Goal: Task Accomplishment & Management: Complete application form

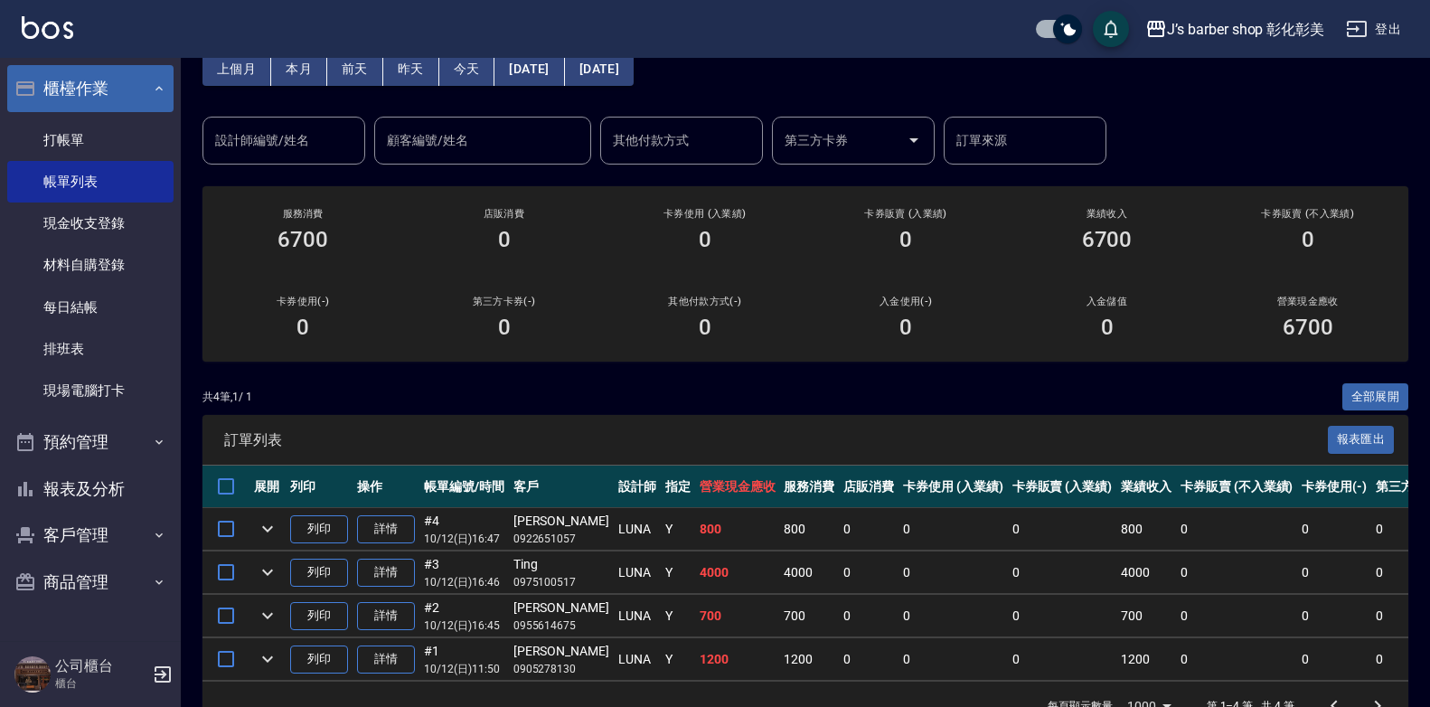
scroll to position [61, 0]
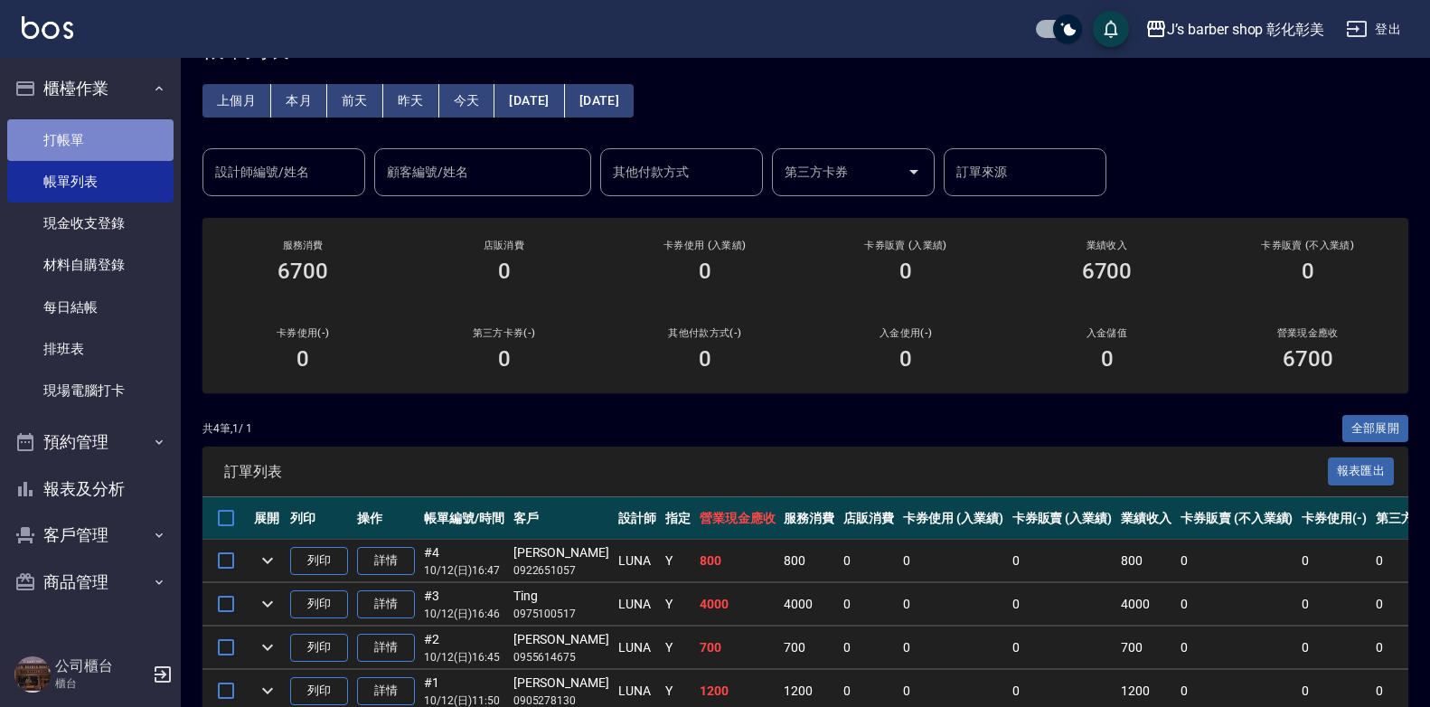
click at [108, 128] on link "打帳單" at bounding box center [90, 140] width 166 height 42
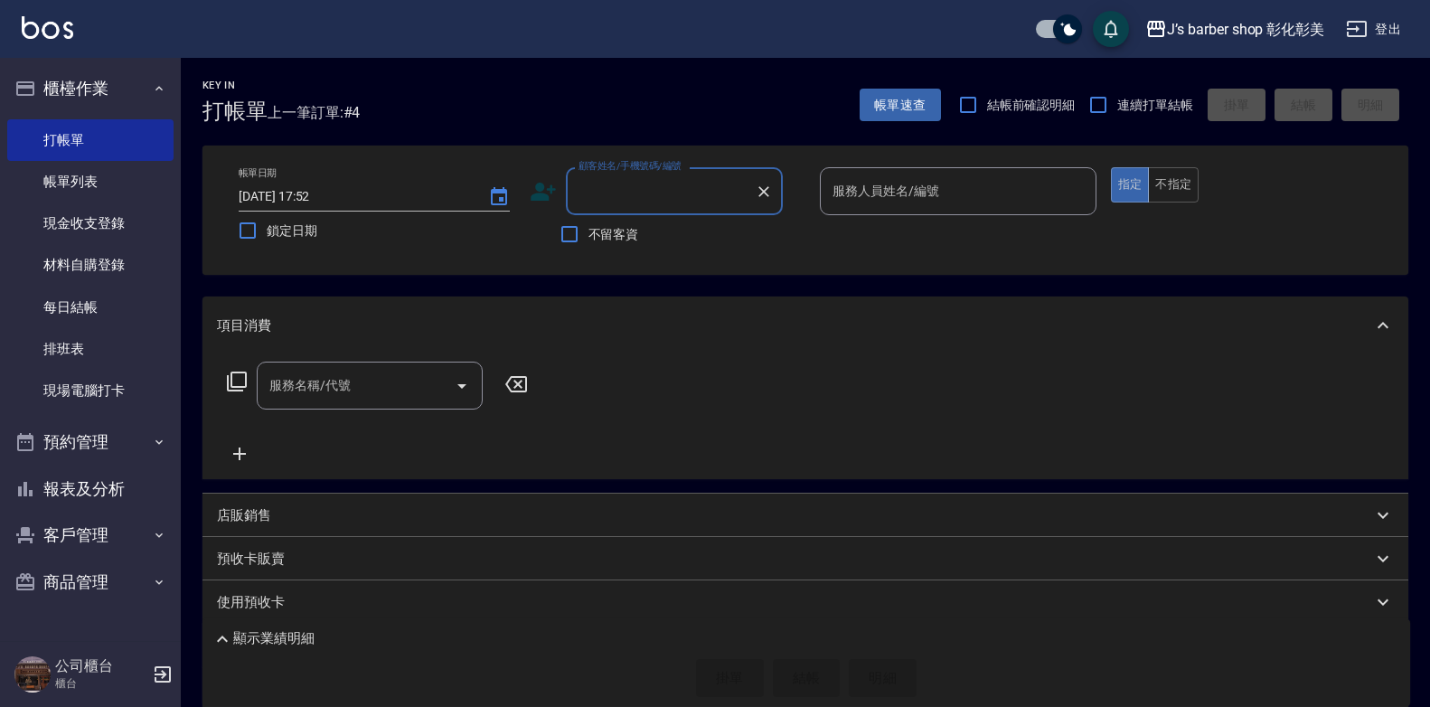
click at [641, 198] on input "顧客姓名/手機號碼/編號" at bounding box center [661, 191] width 174 height 32
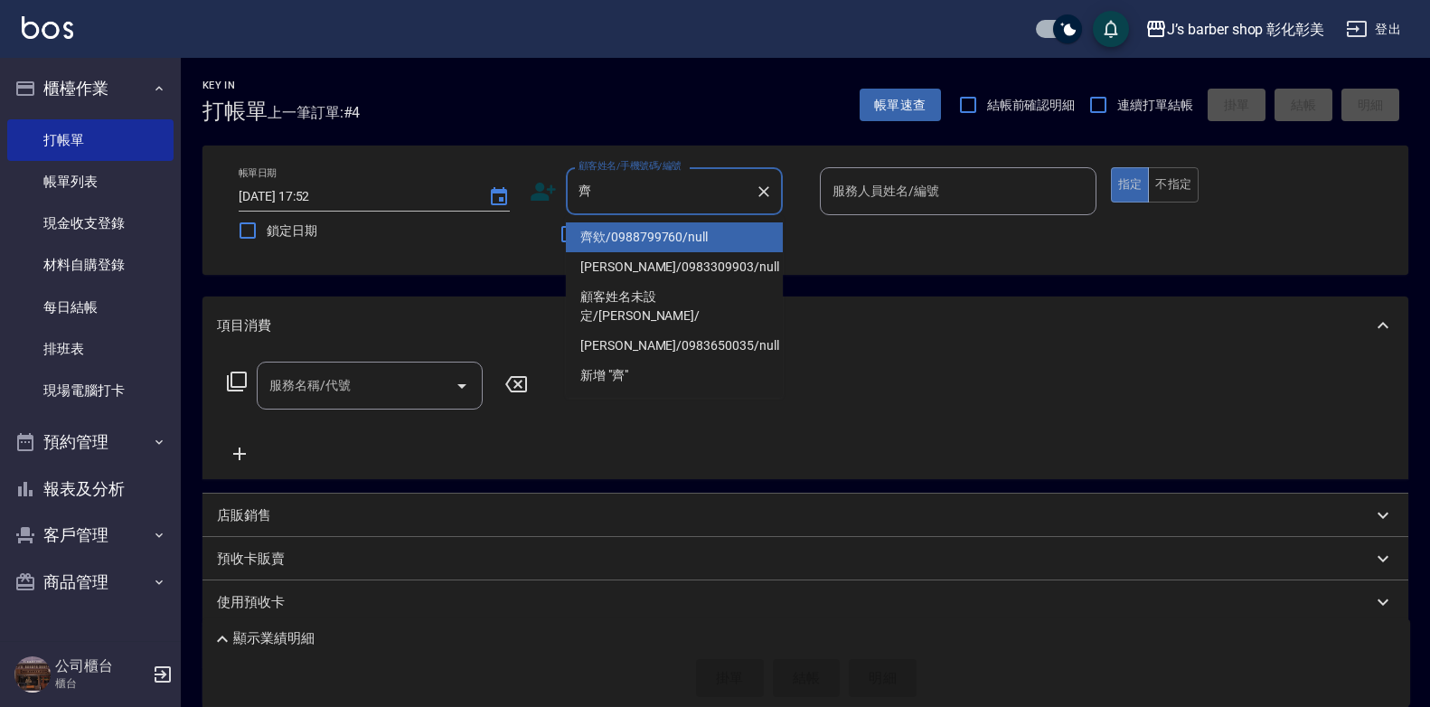
click at [680, 238] on li "齊欸/0988799760/null" at bounding box center [674, 237] width 217 height 30
type input "齊欸/0988799760/null"
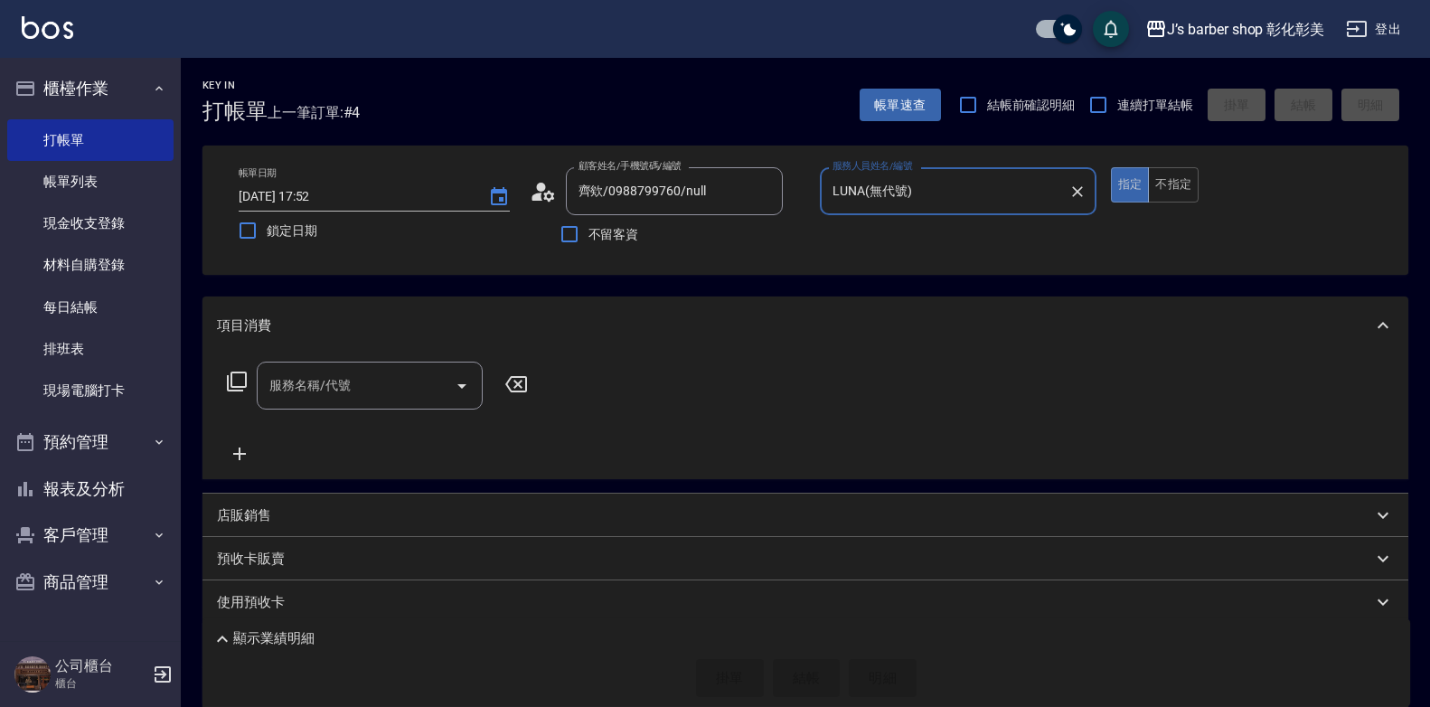
type input "LUNA(無代號)"
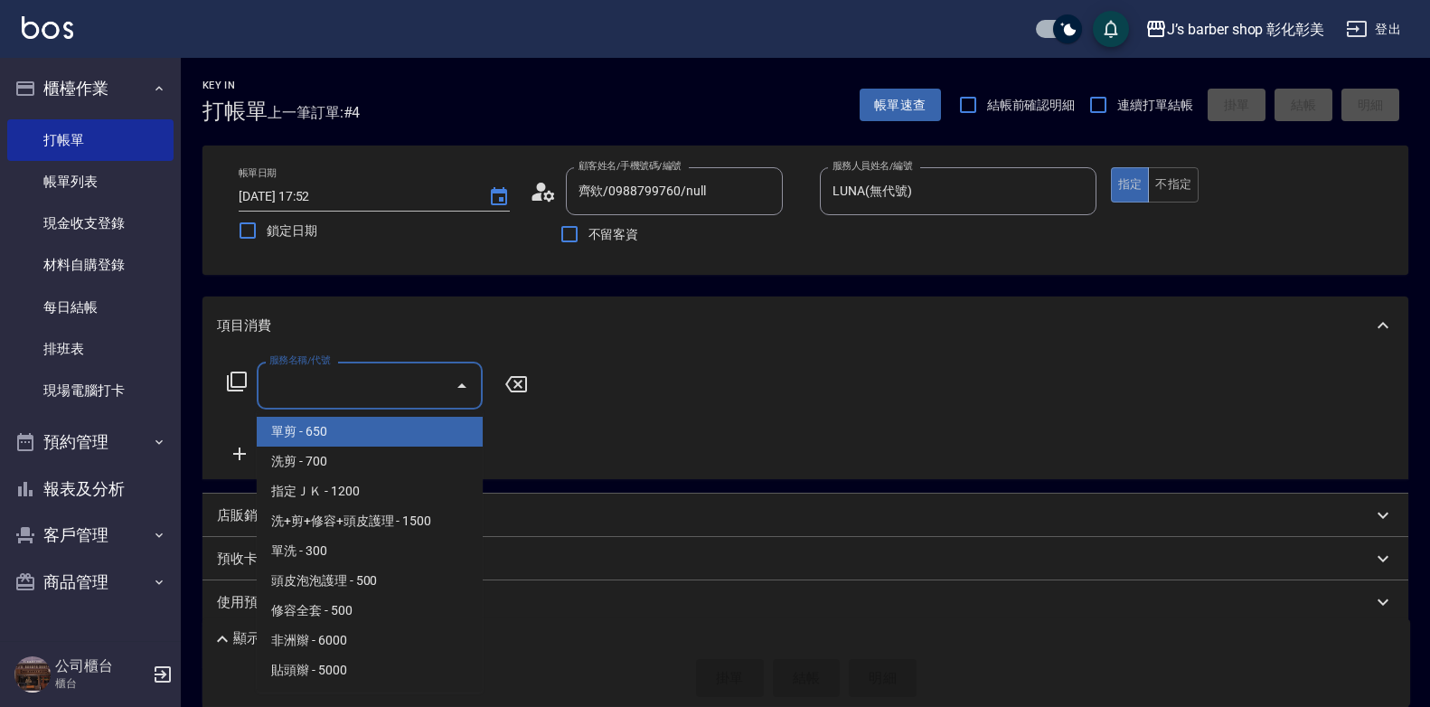
click at [410, 378] on input "服務名稱/代號" at bounding box center [356, 386] width 183 height 32
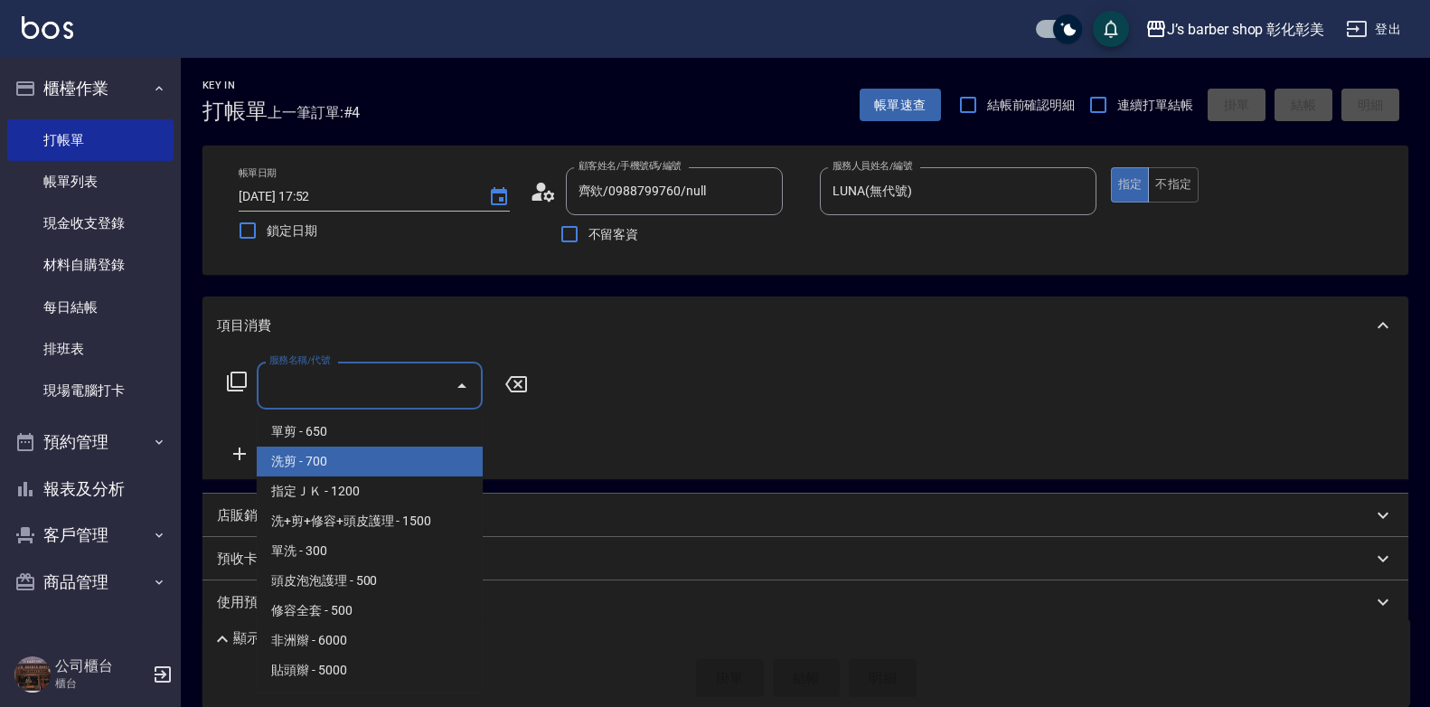
click at [400, 457] on span "洗剪 - 700" at bounding box center [370, 462] width 226 height 30
type input "洗剪(101)"
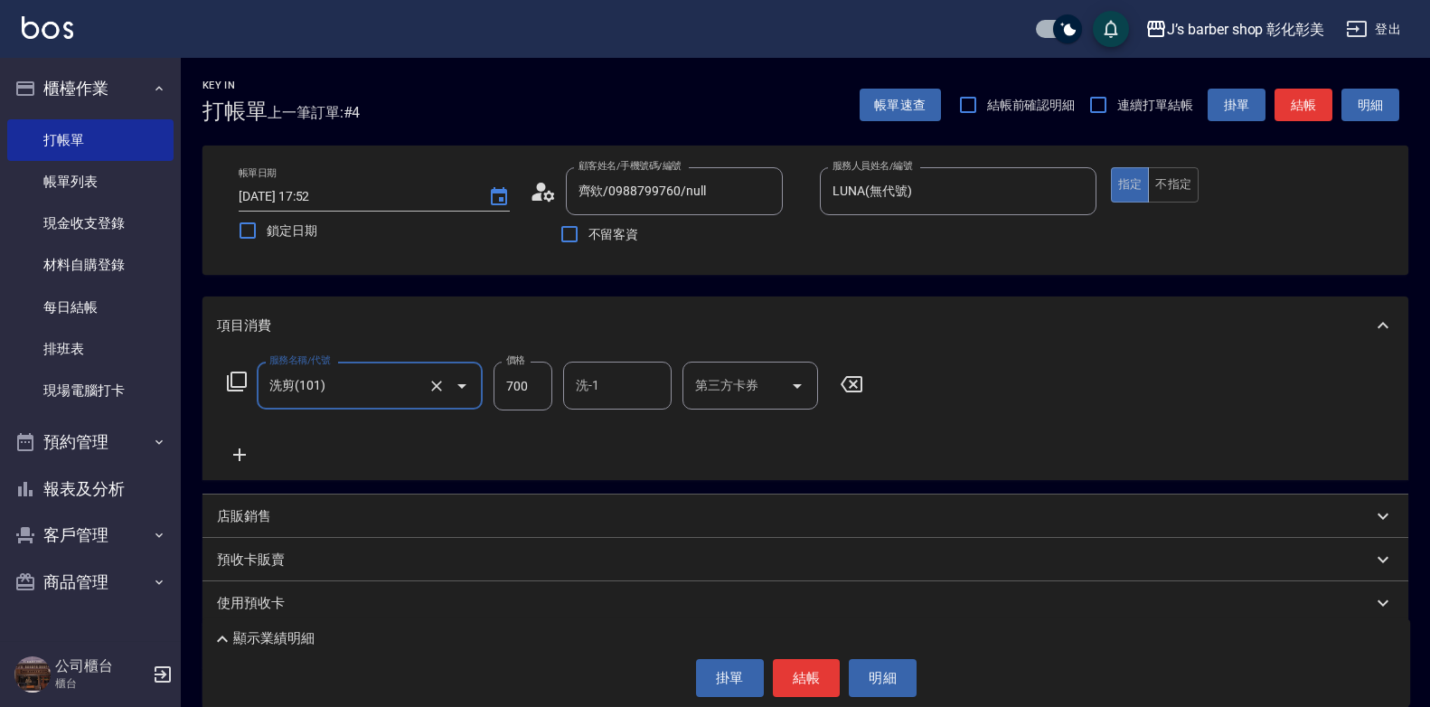
click at [526, 372] on input "700" at bounding box center [523, 386] width 59 height 49
type input "800"
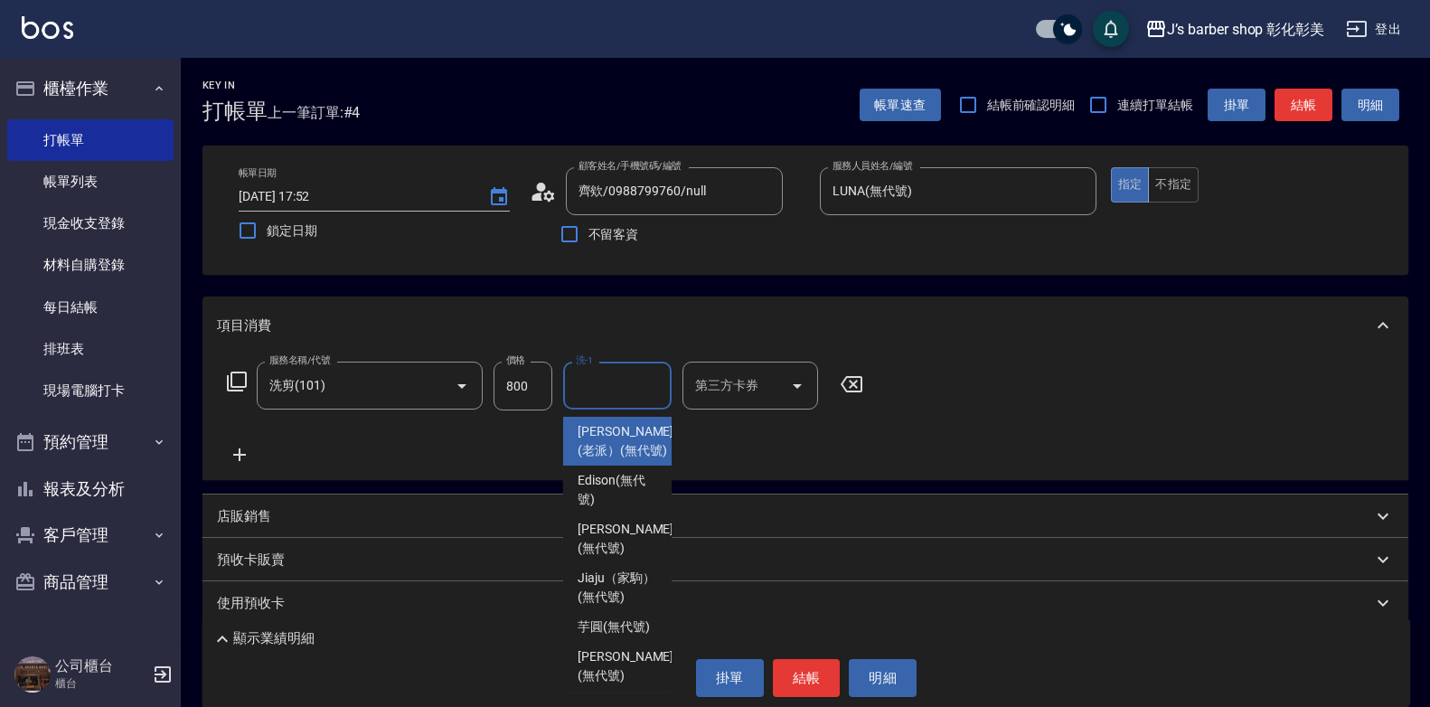
click at [656, 385] on input "洗-1" at bounding box center [617, 386] width 92 height 32
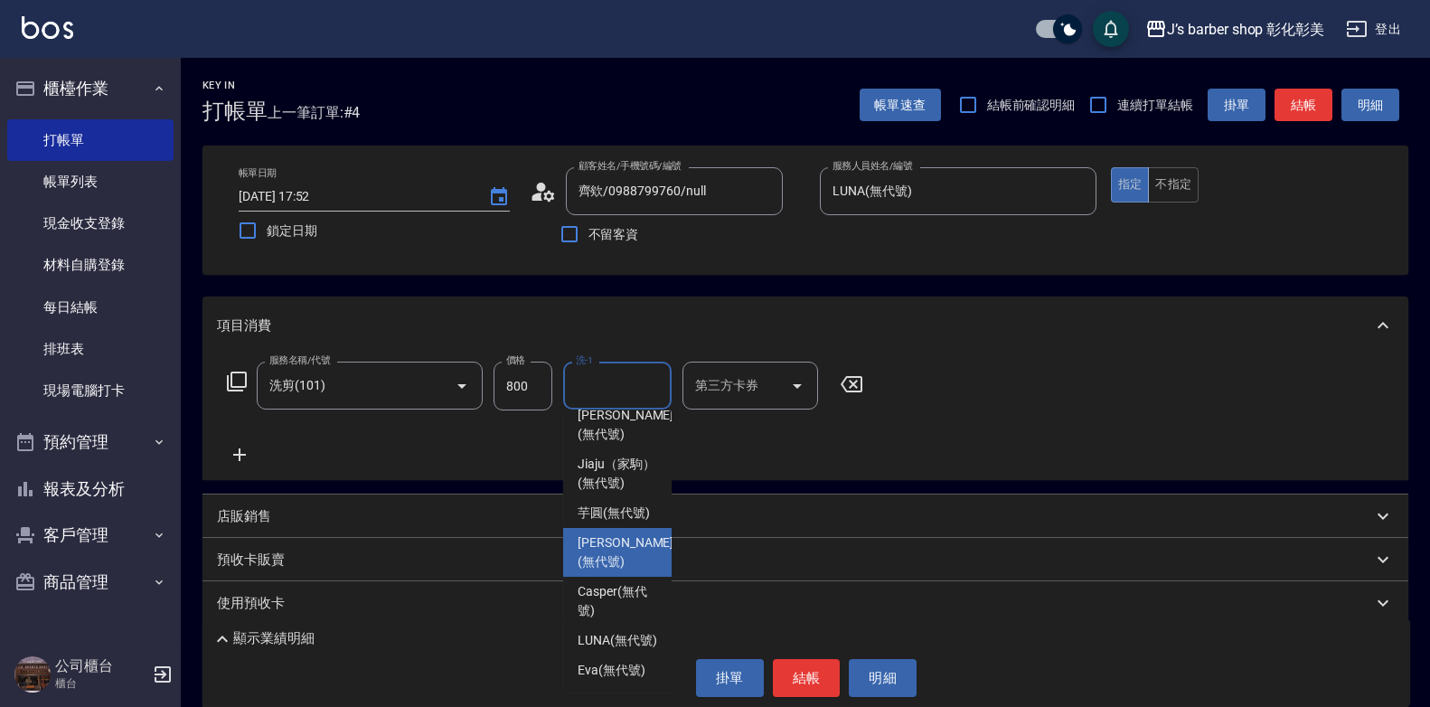
scroll to position [190, 0]
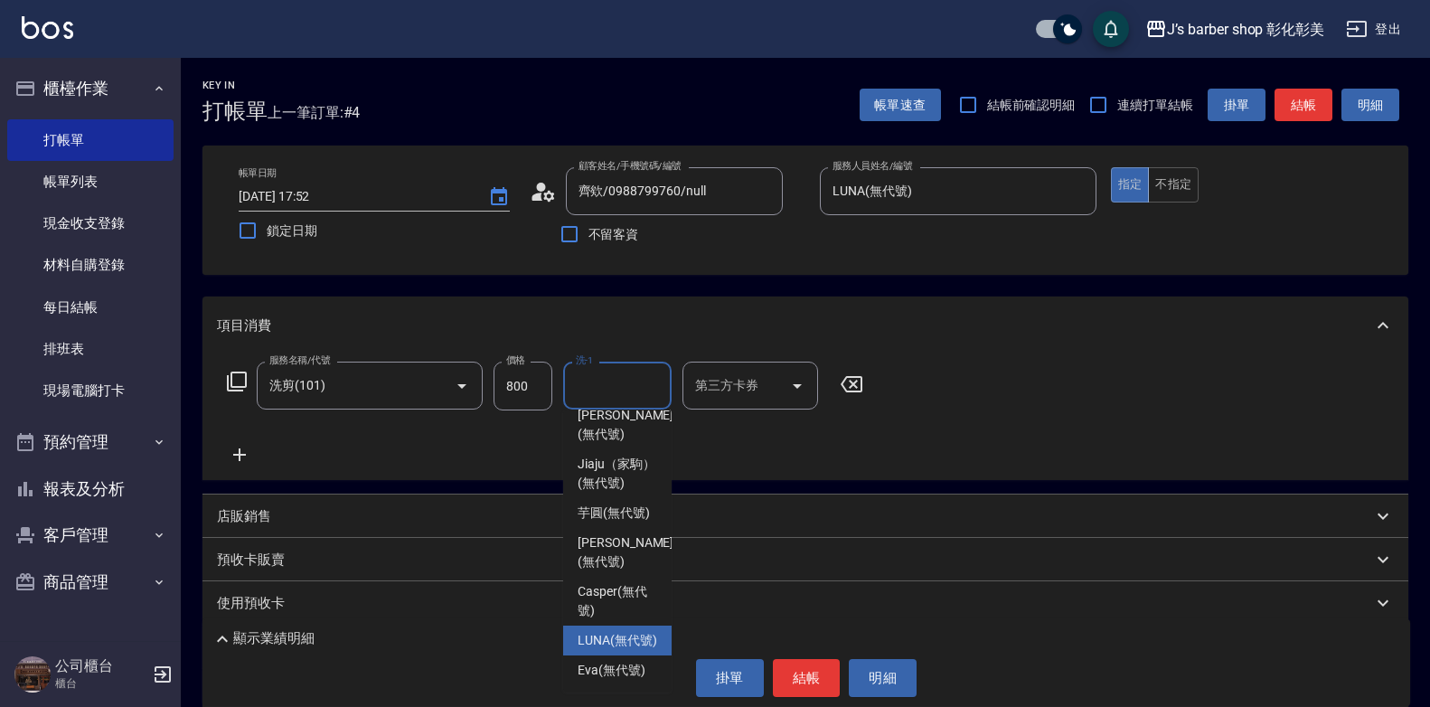
click at [630, 631] on span "LUNA (無代號)" at bounding box center [618, 640] width 80 height 19
type input "LUNA(無代號)"
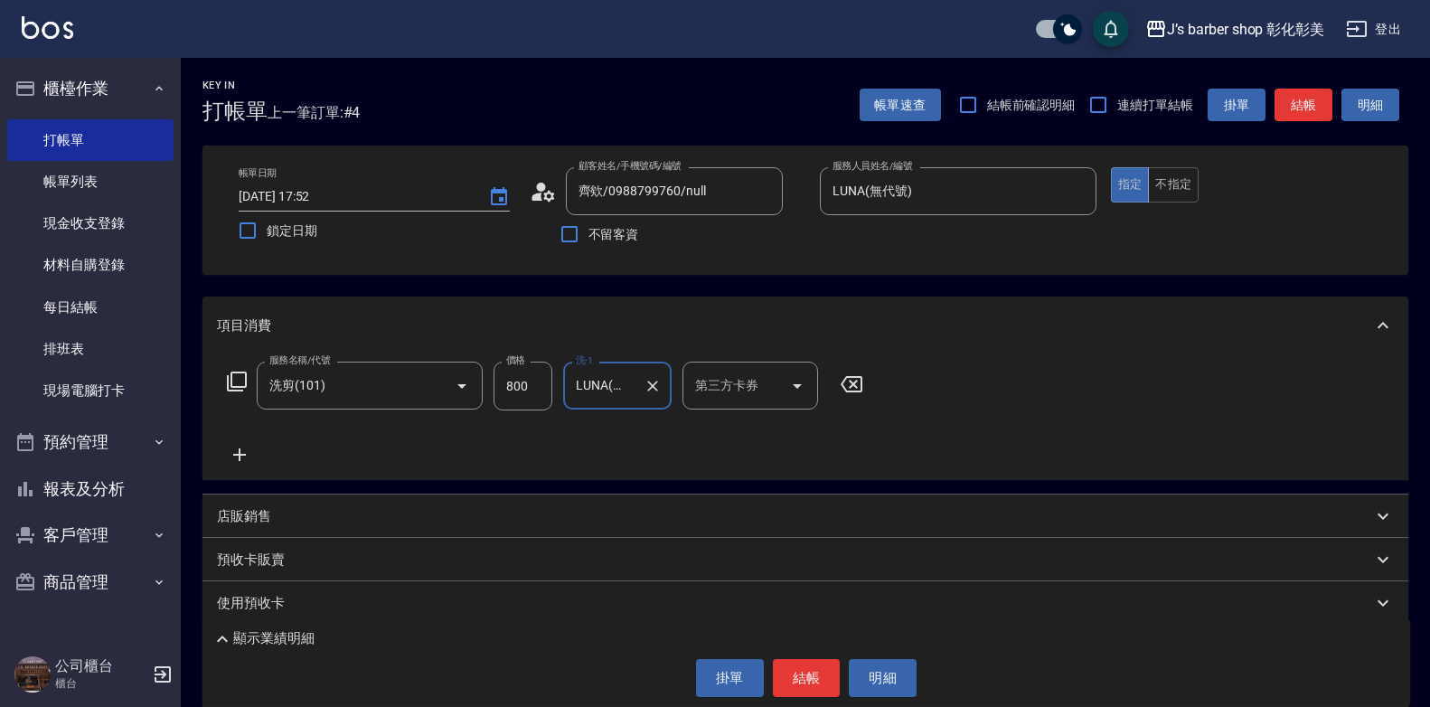
click at [797, 674] on button "結帳" at bounding box center [807, 678] width 68 height 38
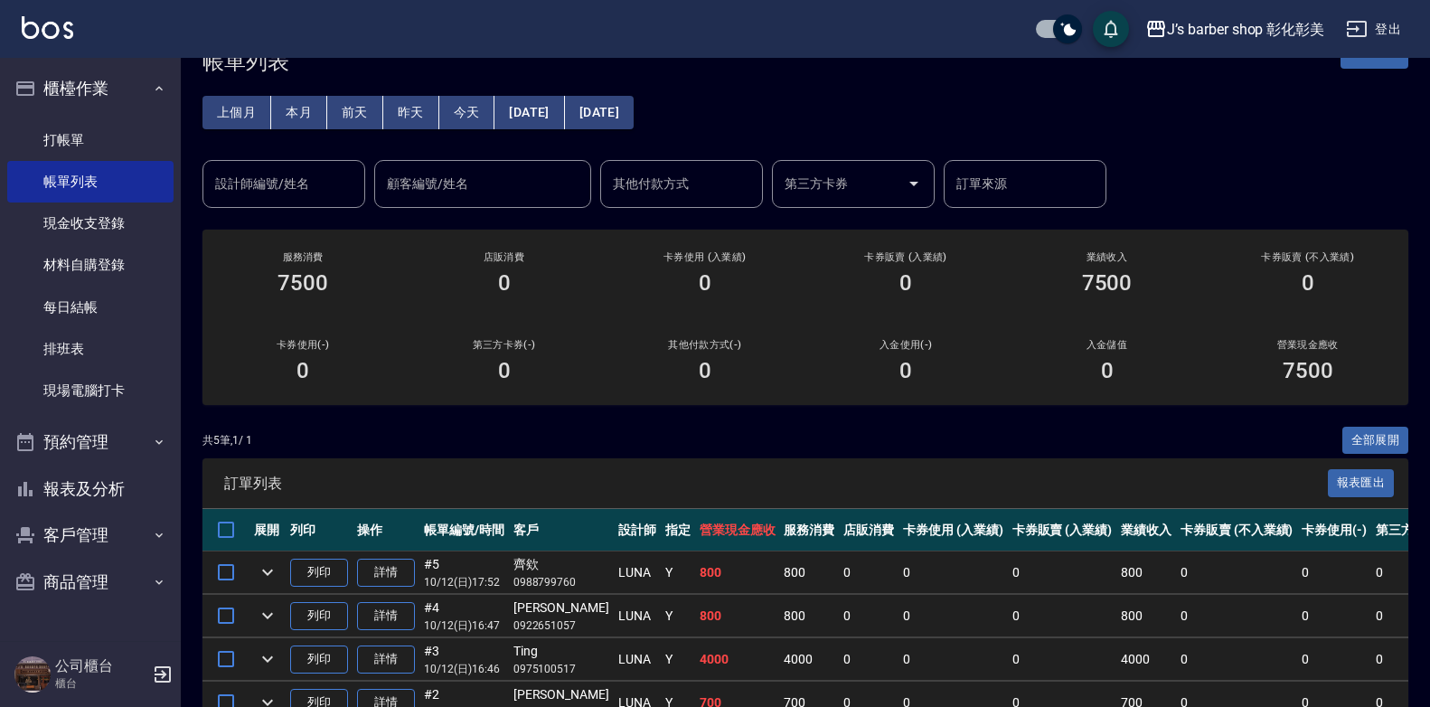
scroll to position [90, 0]
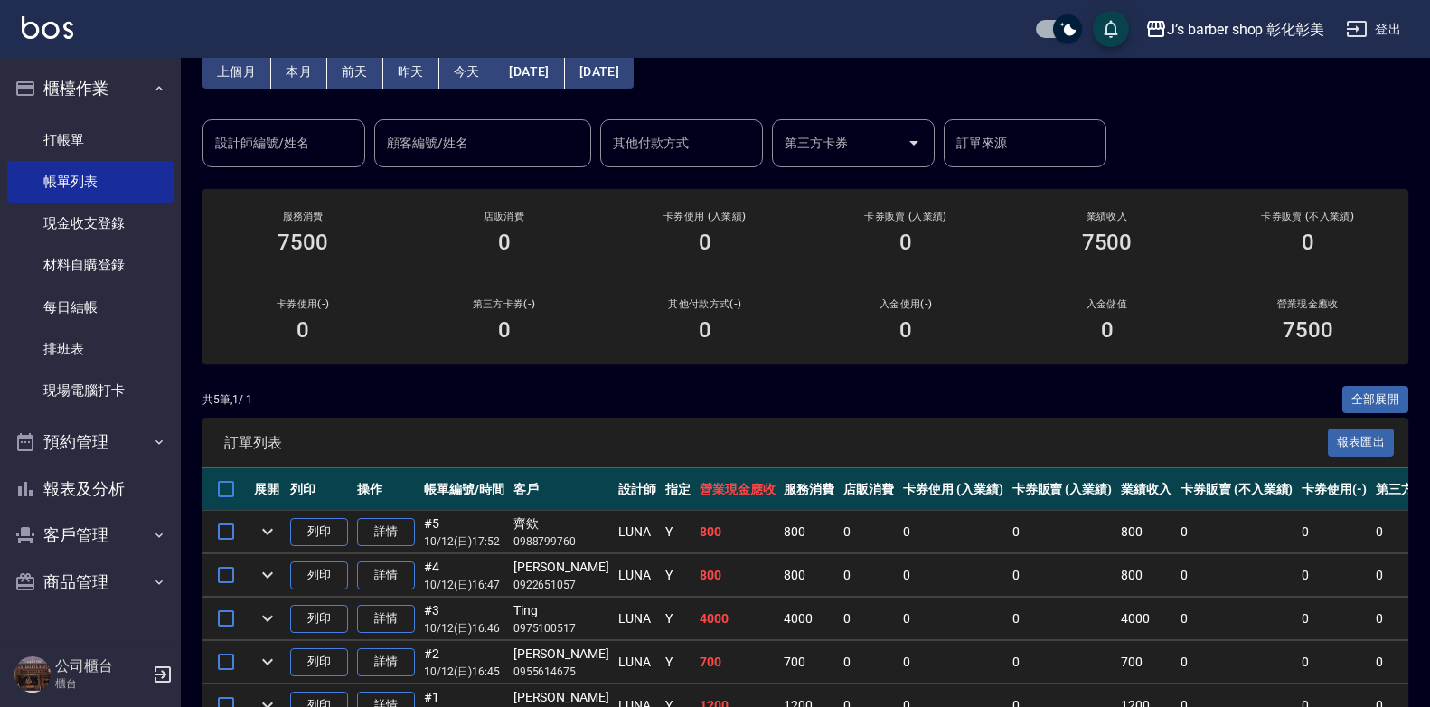
drag, startPoint x: 392, startPoint y: 536, endPoint x: 397, endPoint y: 525, distance: 11.8
click at [392, 536] on link "詳情" at bounding box center [386, 532] width 58 height 28
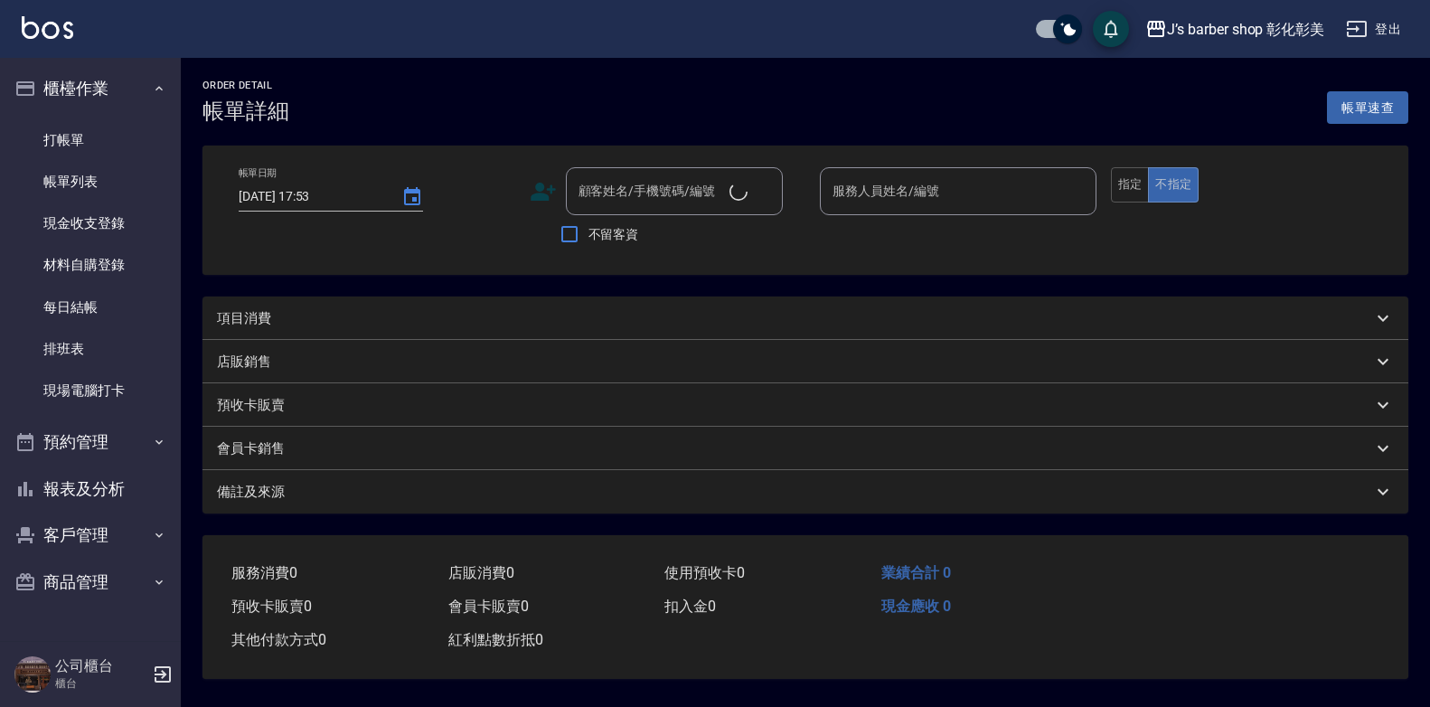
type input "[DATE] 17:52"
type input "LUNA(無代號)"
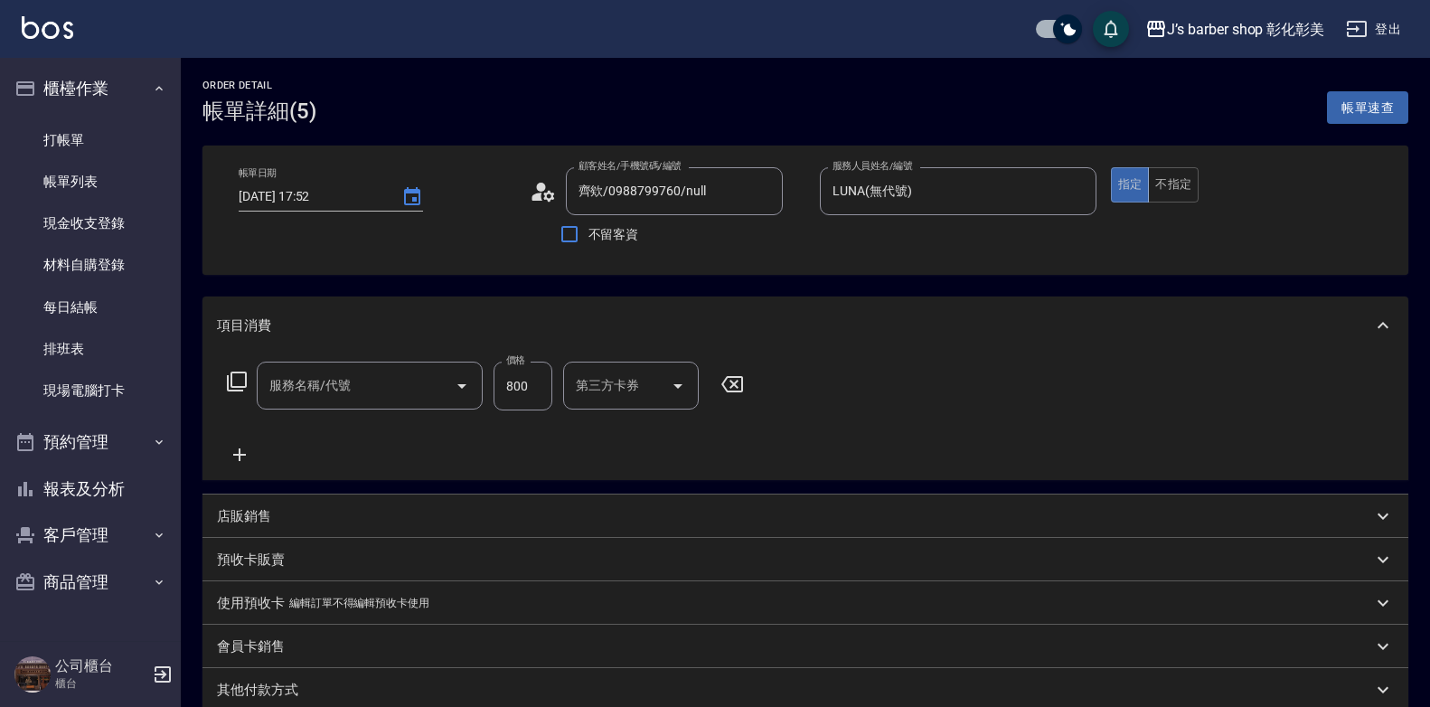
type input "齊欸/0988799760/null"
type input "洗剪(101)"
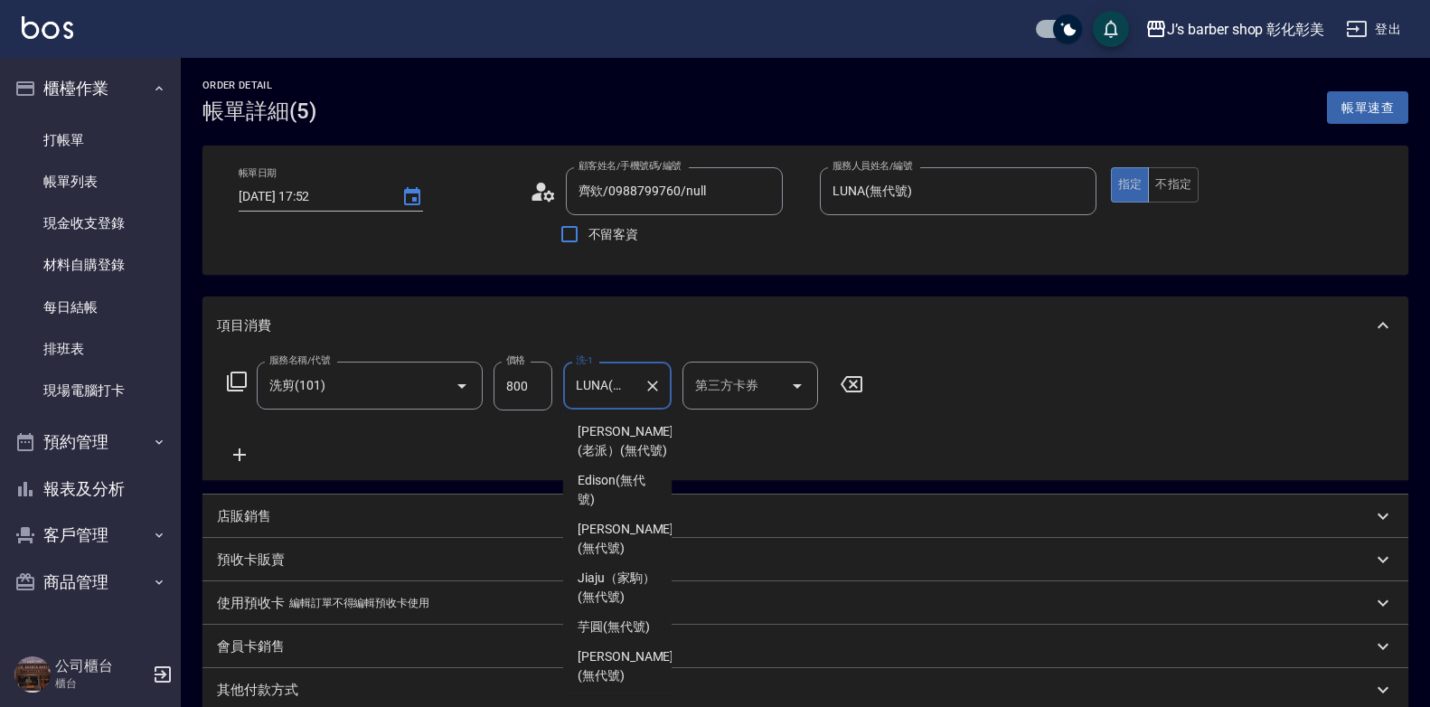
click at [611, 396] on input "LUNA(無代號)" at bounding box center [603, 386] width 65 height 32
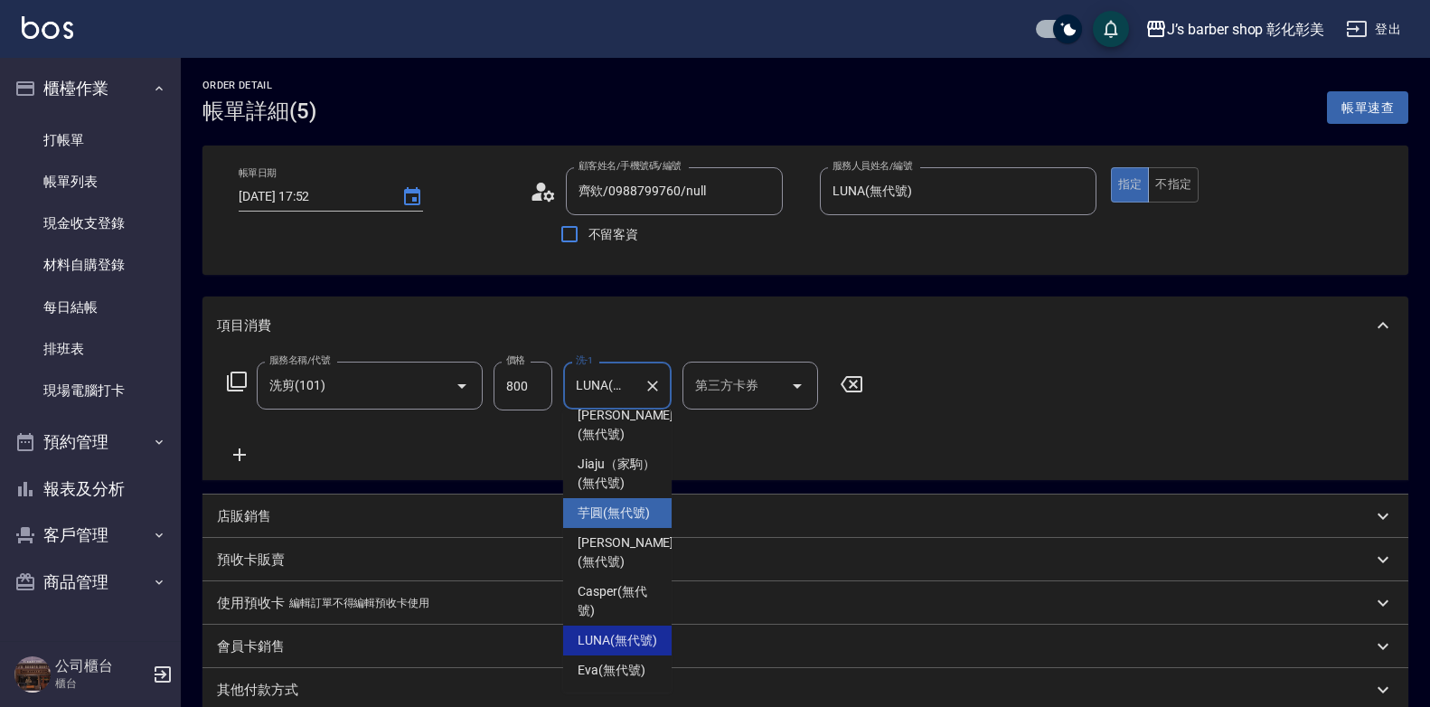
click at [629, 516] on span "芋圓 (無代號)" at bounding box center [614, 513] width 72 height 19
type input "芋圓(無代號)"
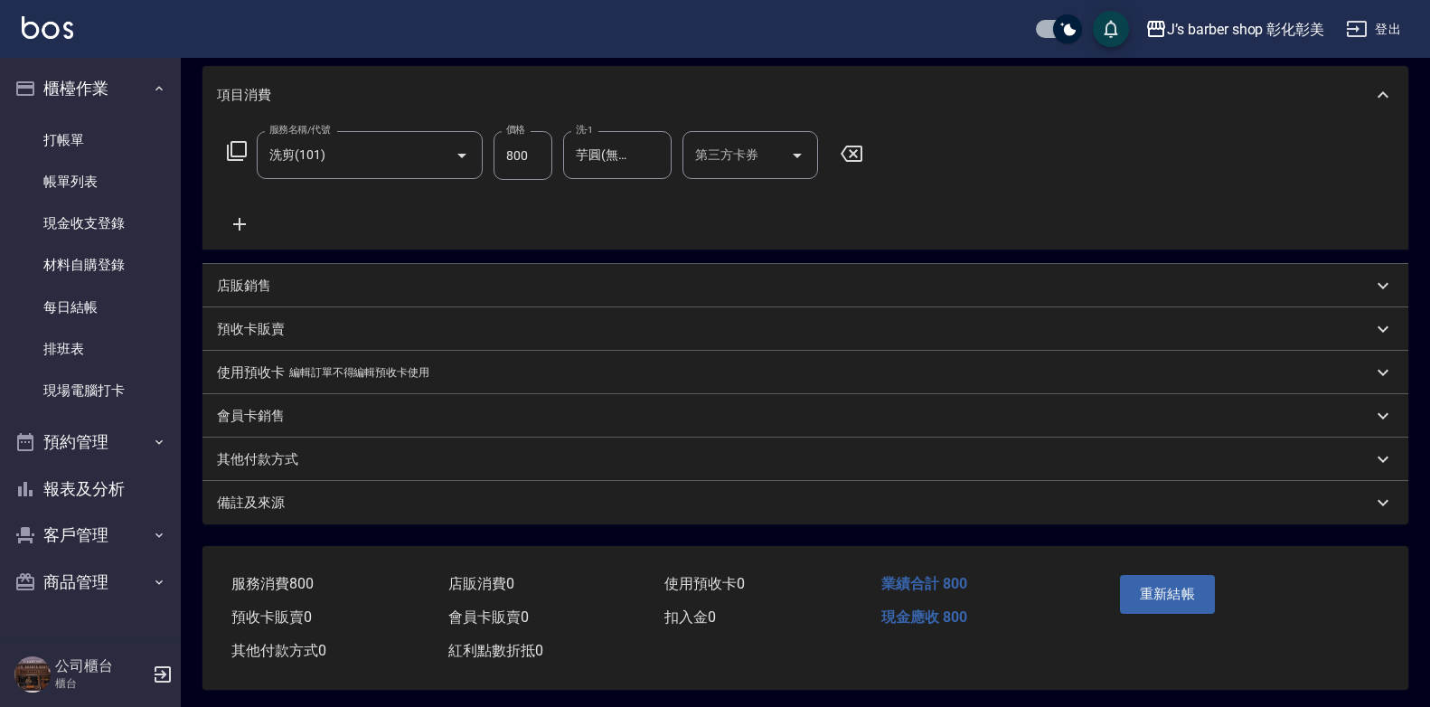
scroll to position [243, 0]
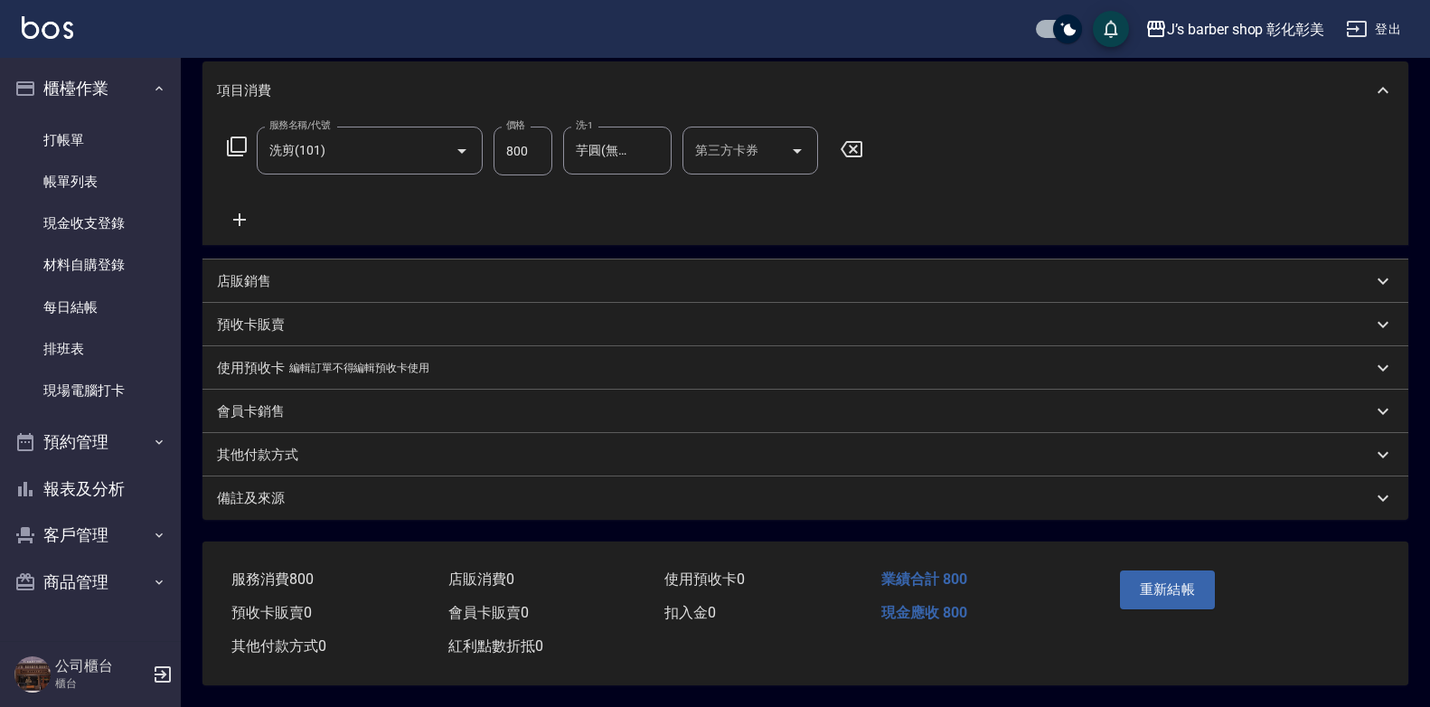
drag, startPoint x: 849, startPoint y: 492, endPoint x: 1160, endPoint y: 584, distance: 324.4
click at [1164, 564] on div "Order detail 帳單詳細 (5) 帳單速查 帳單日期 [DATE] 17:52 顧客姓名/手機號碼/編號 齊欸/0988799760/null 顧客…" at bounding box center [715, 236] width 1430 height 942
click at [1164, 565] on div "Order detail 帳單詳細 (5) 帳單速查 帳單日期 [DATE] 17:52 顧客姓名/手機號碼/編號 齊欸/0988799760/null 顧客…" at bounding box center [715, 236] width 1430 height 942
click at [1160, 584] on div "Order detail 帳單詳細 (5) 帳單速查 帳單日期 [DATE] 17:52 顧客姓名/手機號碼/編號 齊欸/0988799760/null 顧客…" at bounding box center [715, 236] width 1430 height 942
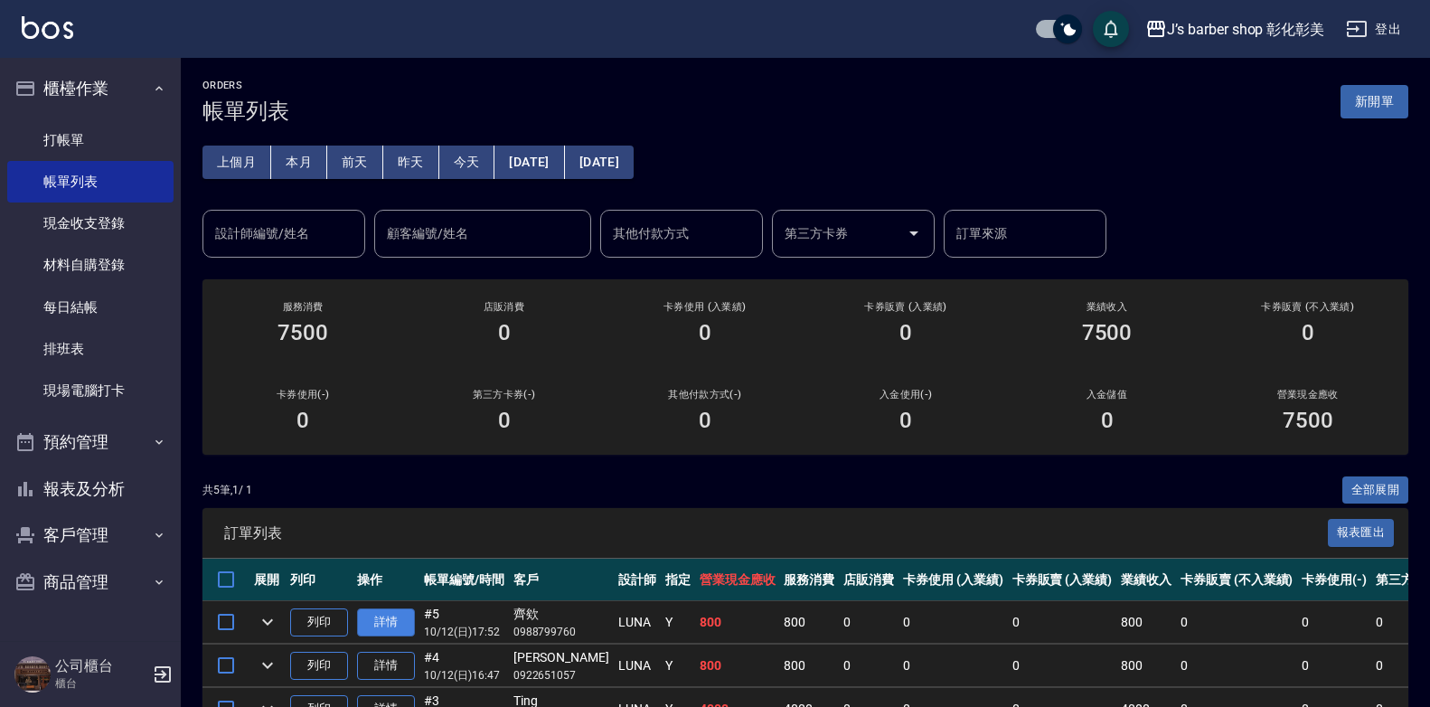
click at [399, 616] on link "詳情" at bounding box center [386, 622] width 58 height 28
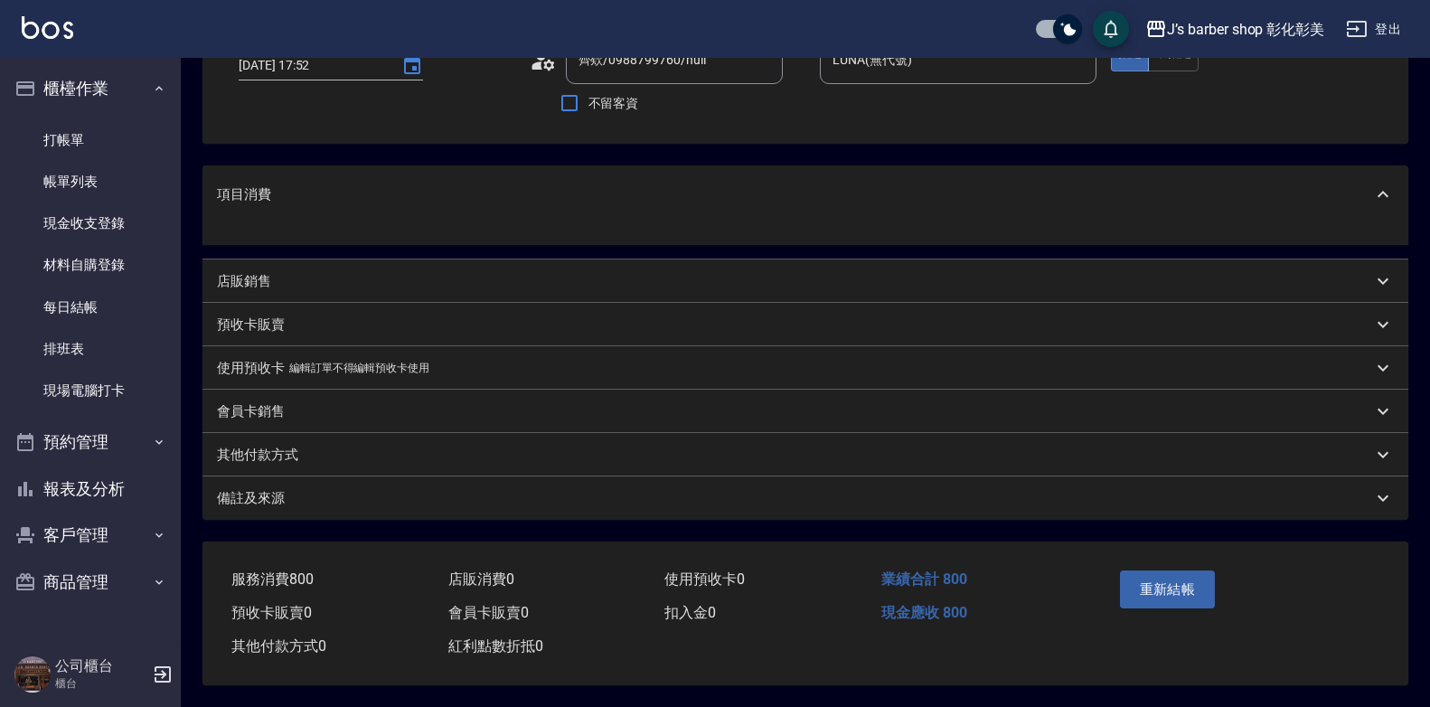
type input "齊欸/0988799760/null"
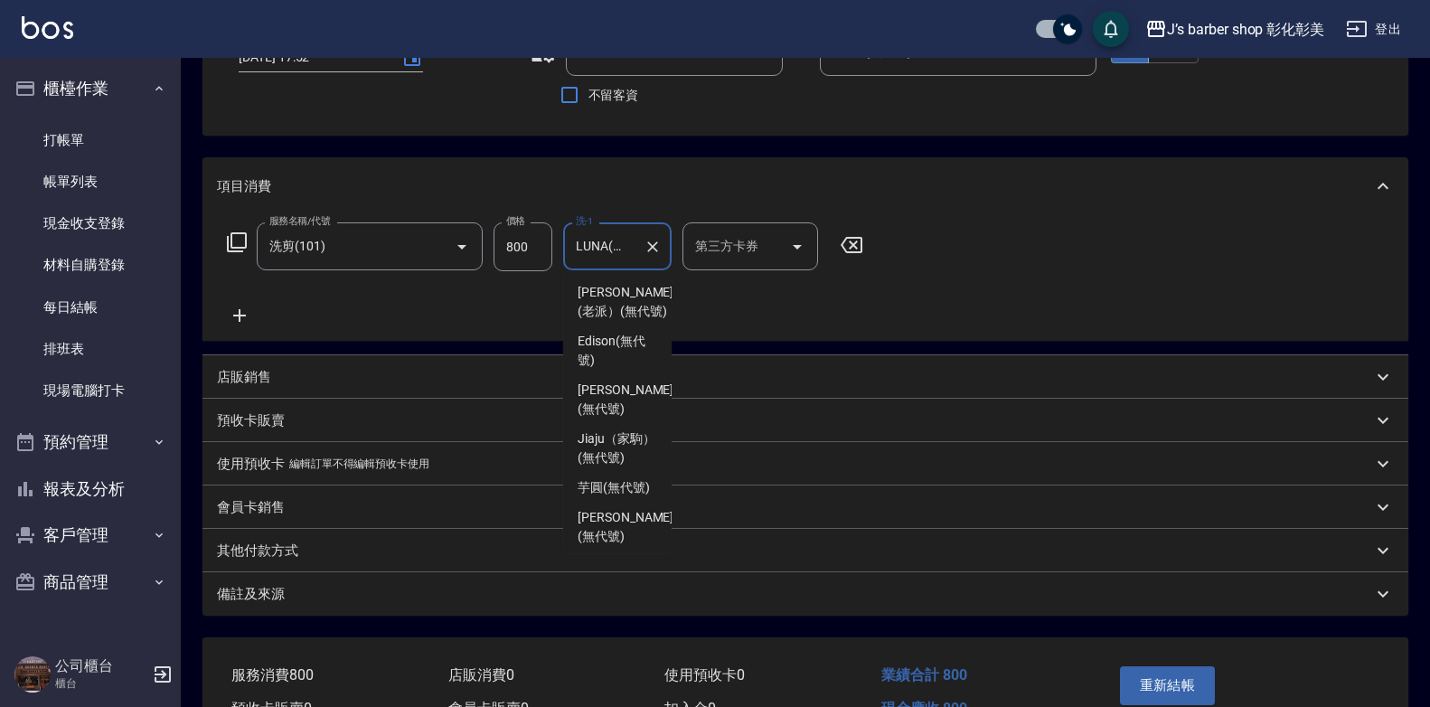
click at [630, 258] on input "LUNA(無代號)" at bounding box center [603, 247] width 65 height 32
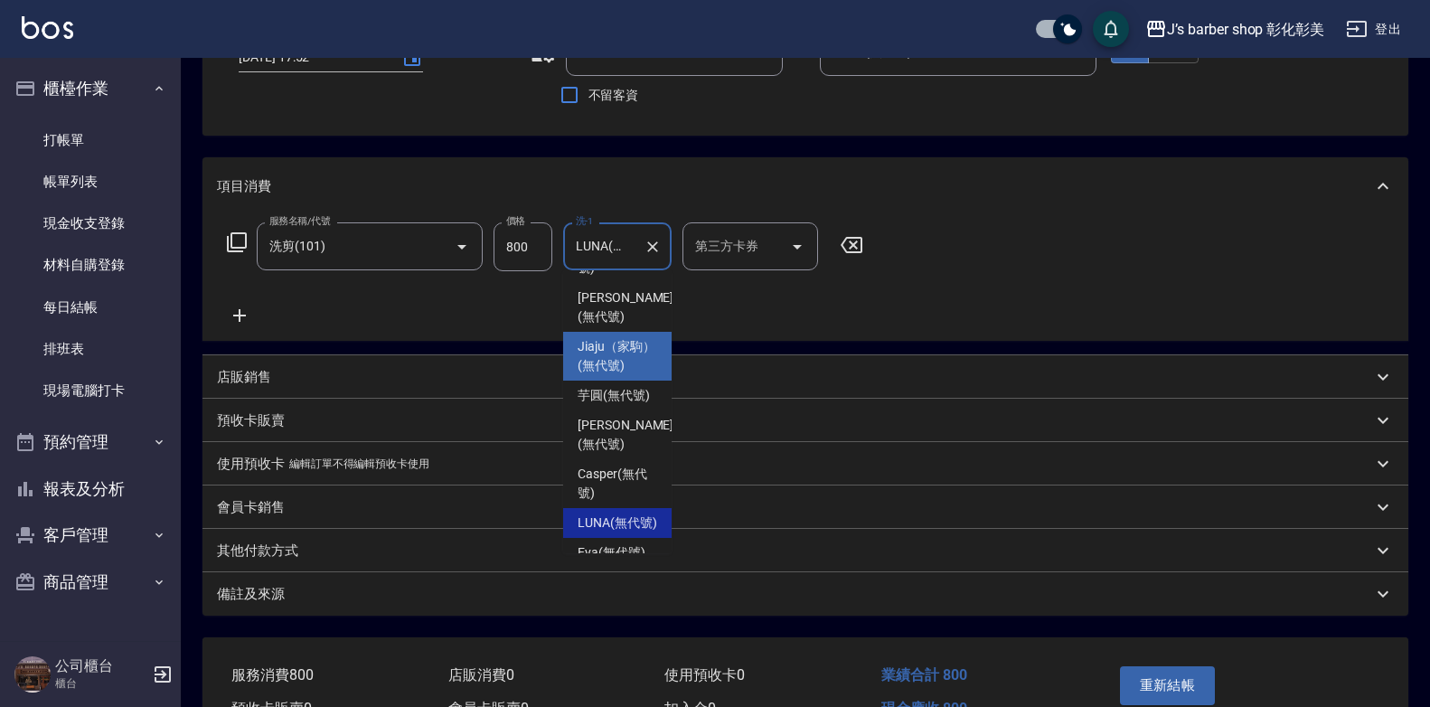
scroll to position [62, 0]
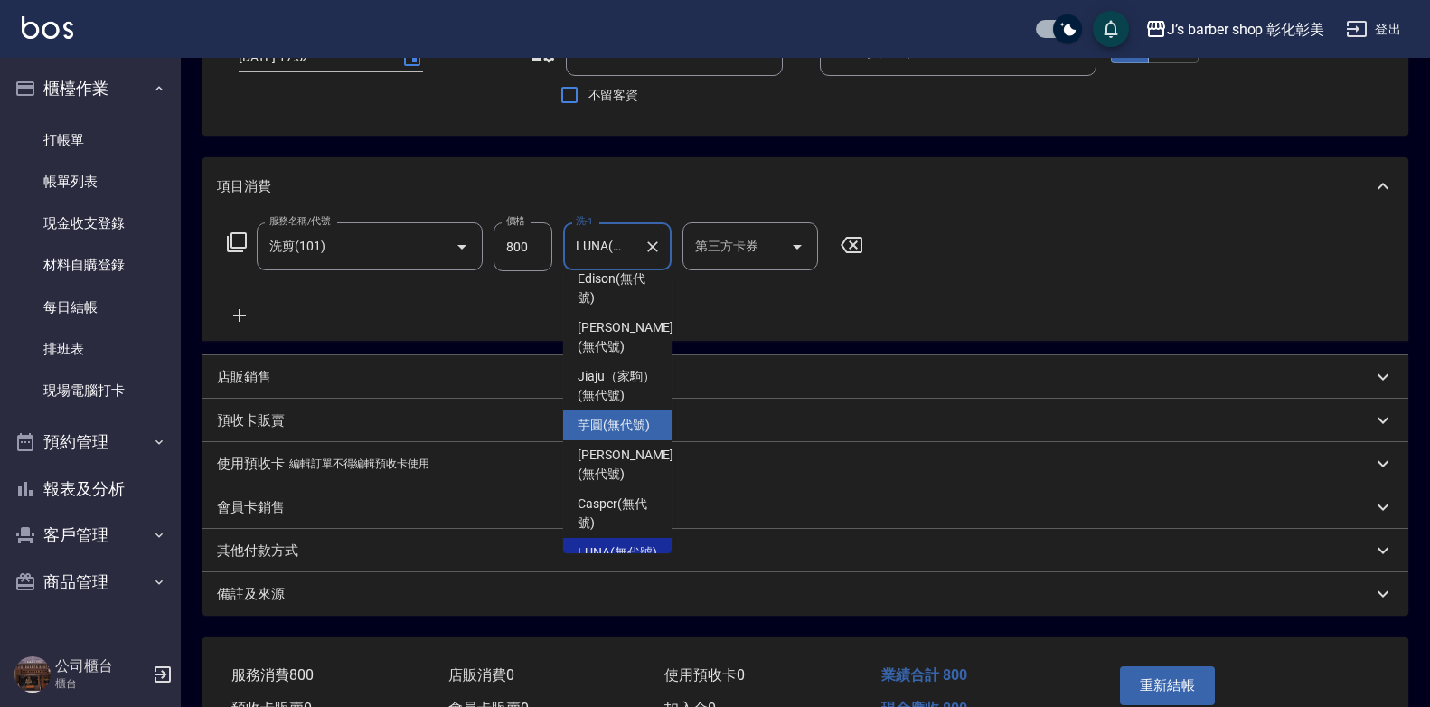
drag, startPoint x: 592, startPoint y: 467, endPoint x: 604, endPoint y: 470, distance: 12.1
click at [594, 435] on span "芋圓 (無代號)" at bounding box center [614, 425] width 72 height 19
type input "芋圓(無代號)"
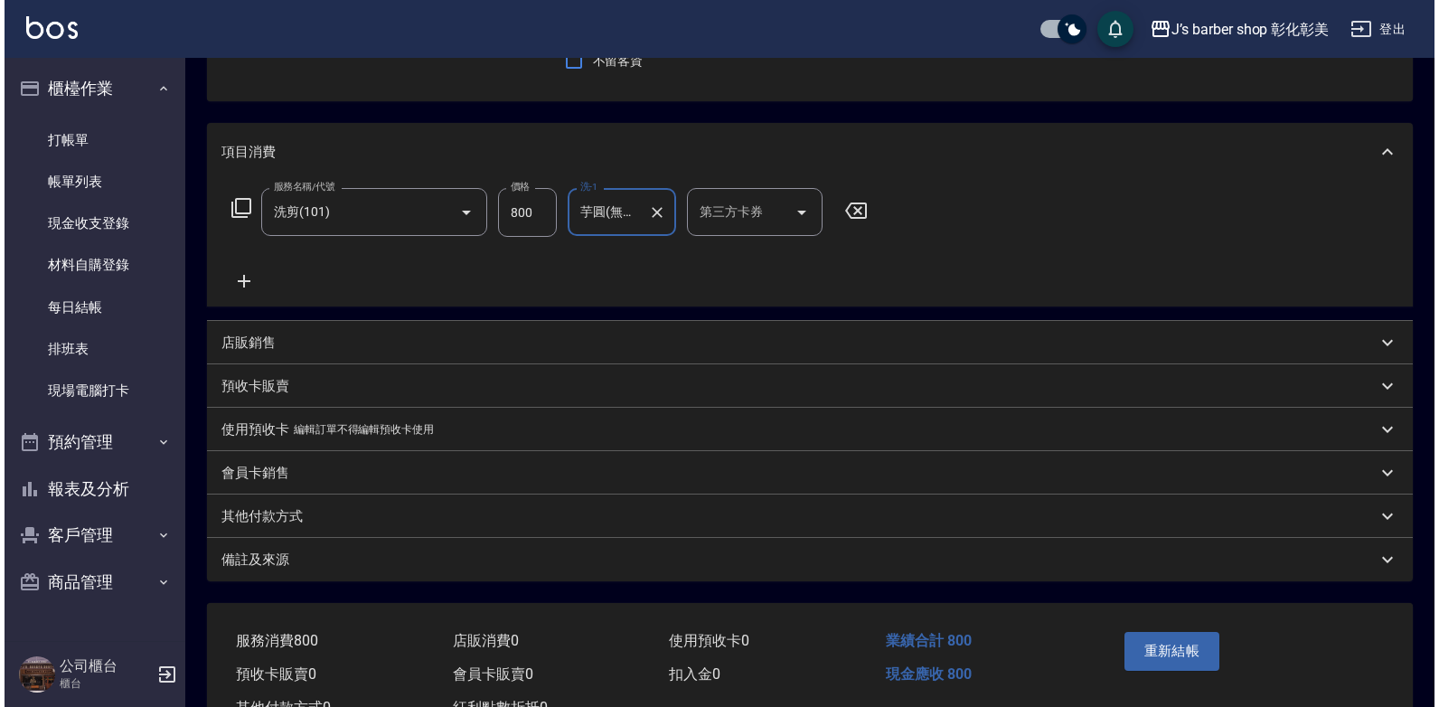
scroll to position [230, 0]
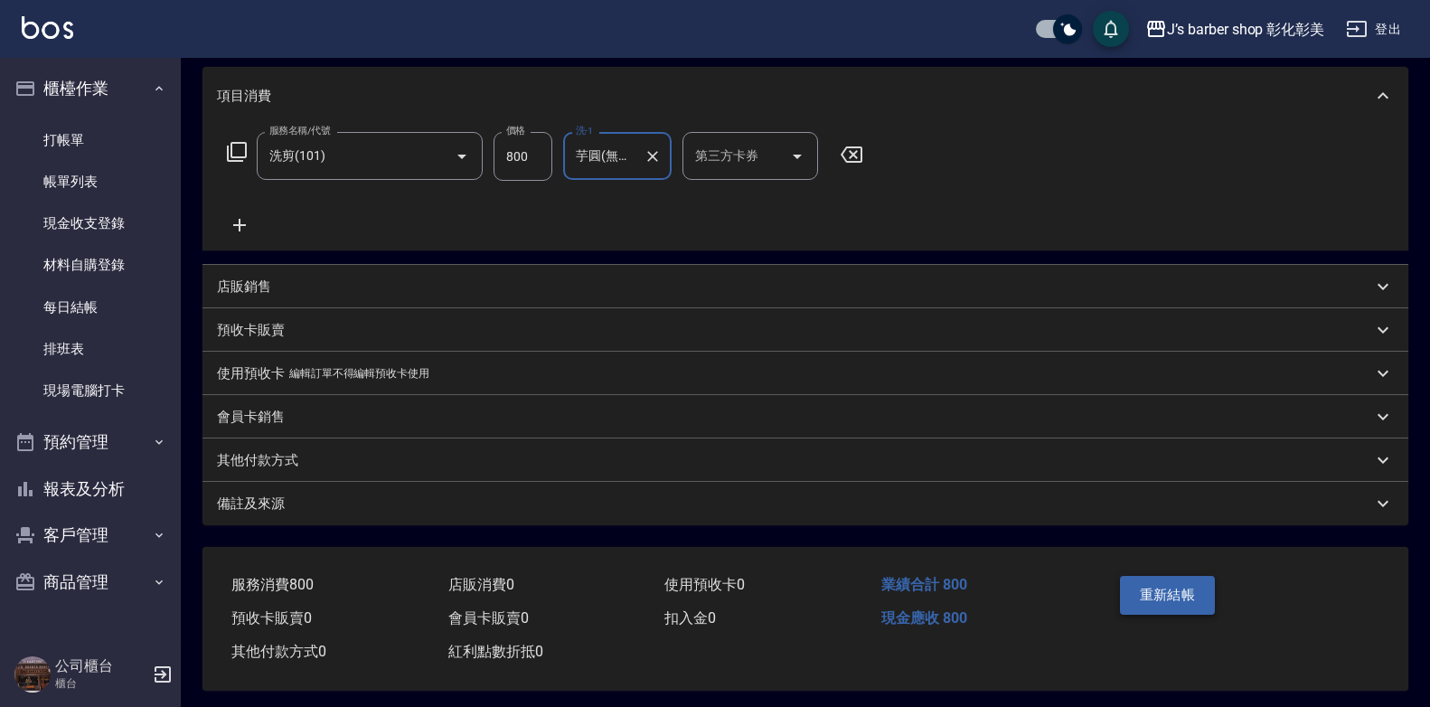
click at [1200, 604] on button "重新結帳" at bounding box center [1168, 595] width 96 height 38
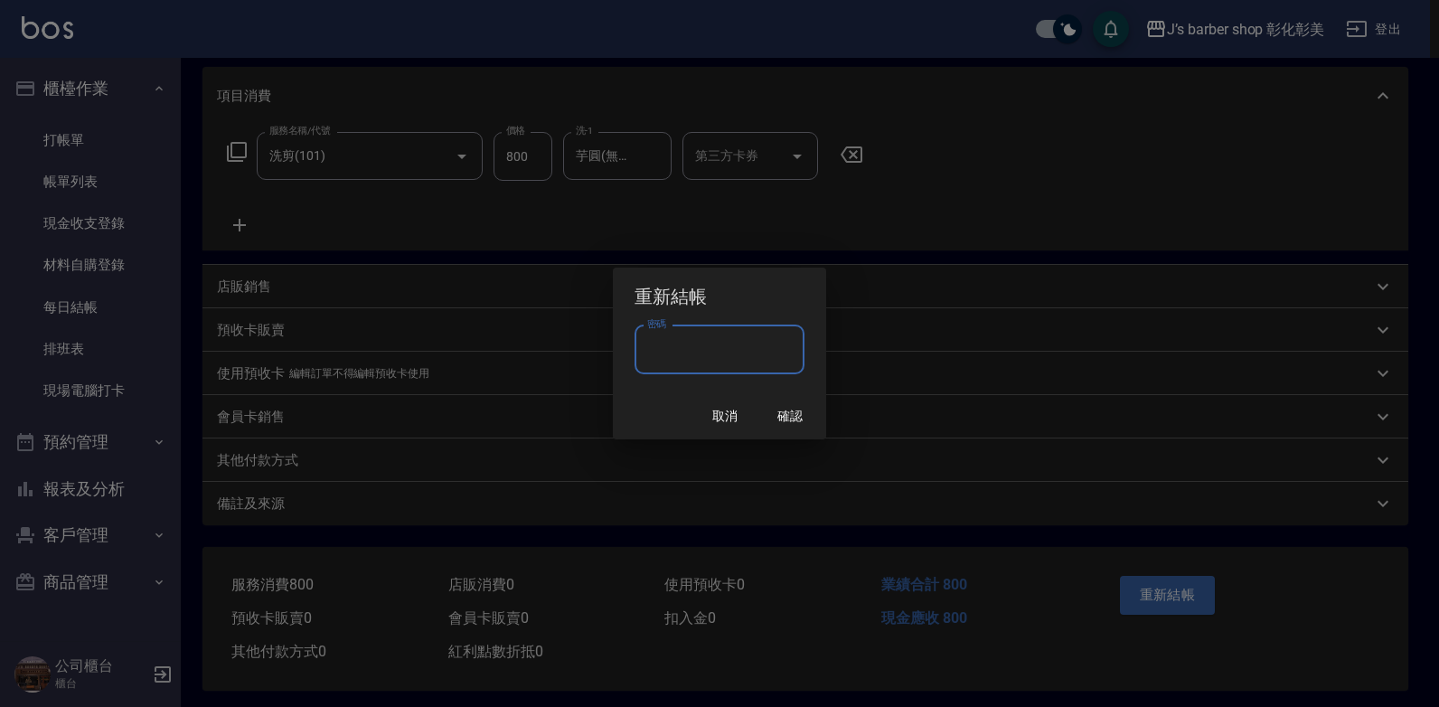
click at [730, 357] on input "密碼" at bounding box center [720, 349] width 170 height 49
type input "****"
click at [779, 412] on button "確認" at bounding box center [790, 416] width 58 height 33
click at [786, 428] on div "取消 確認" at bounding box center [719, 416] width 213 height 48
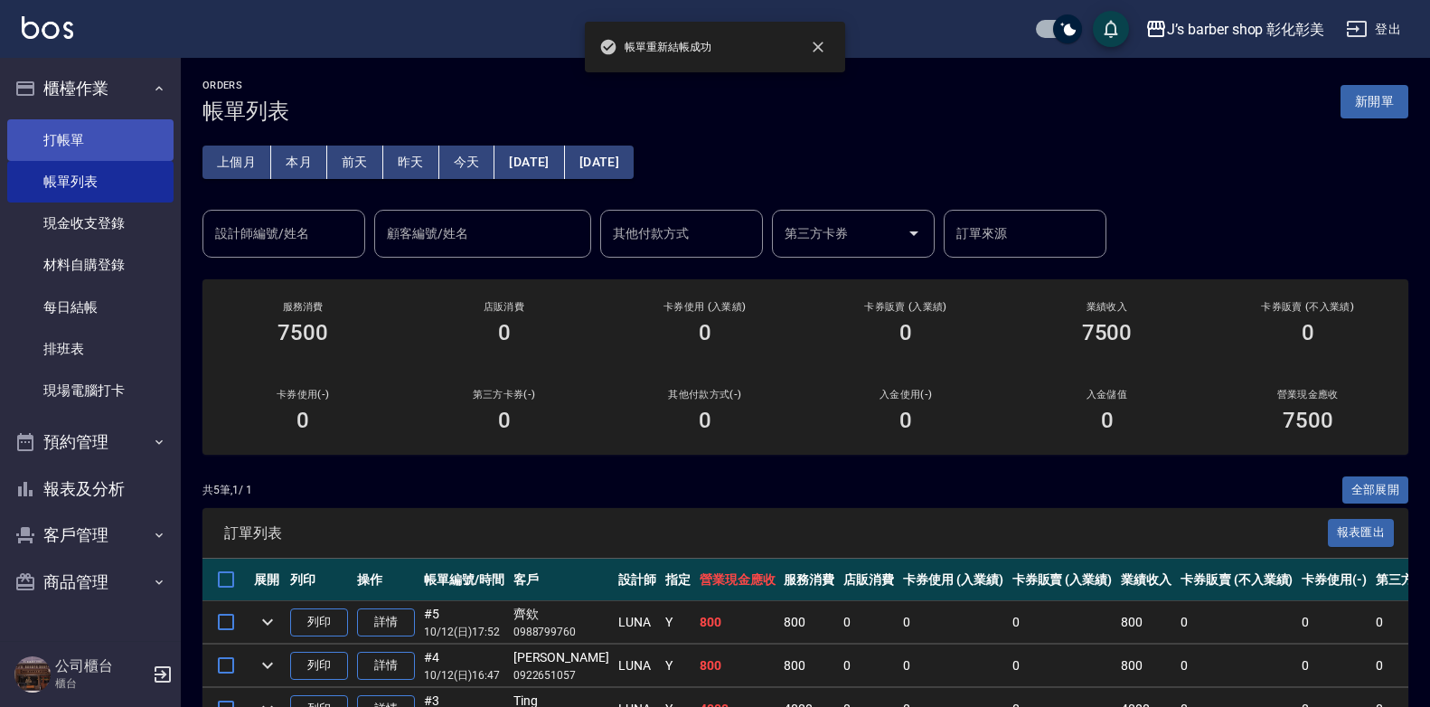
click at [16, 121] on link "打帳單" at bounding box center [90, 140] width 166 height 42
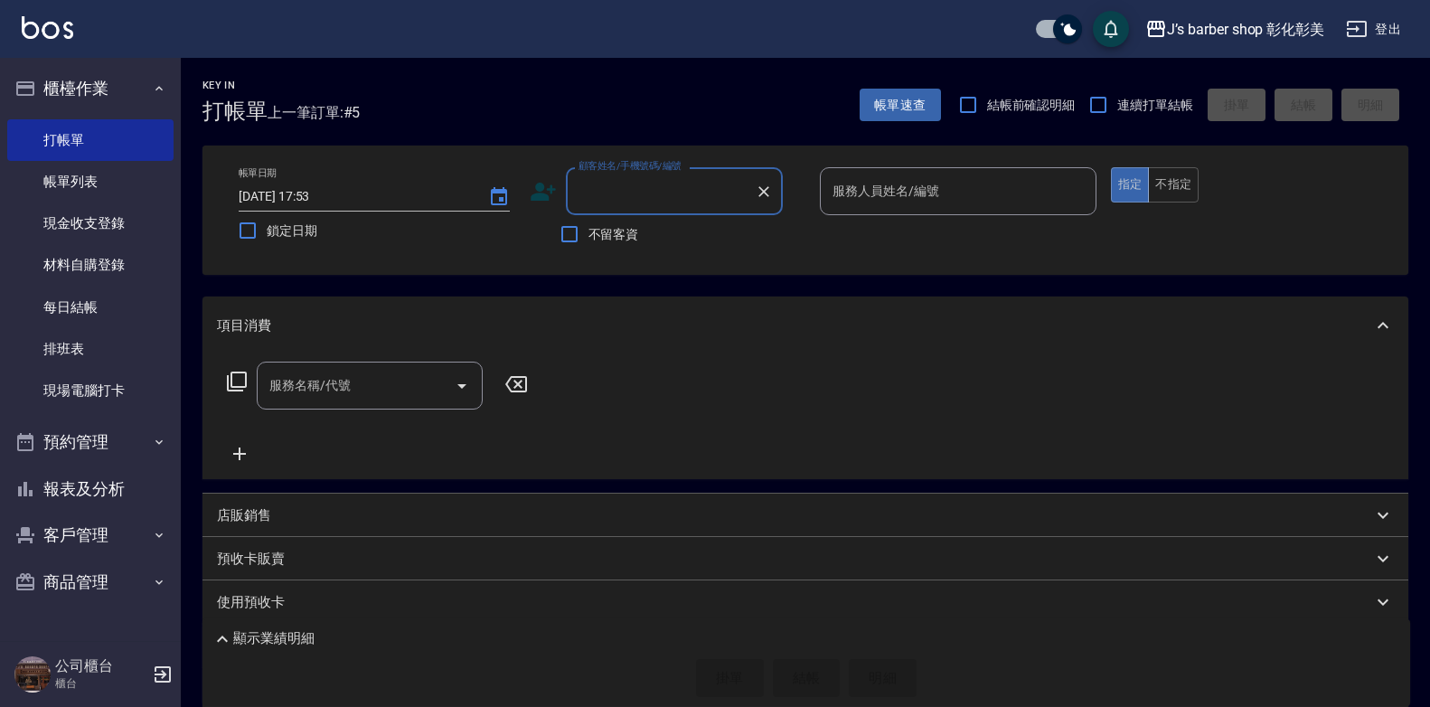
click at [120, 187] on link "帳單列表" at bounding box center [90, 182] width 166 height 42
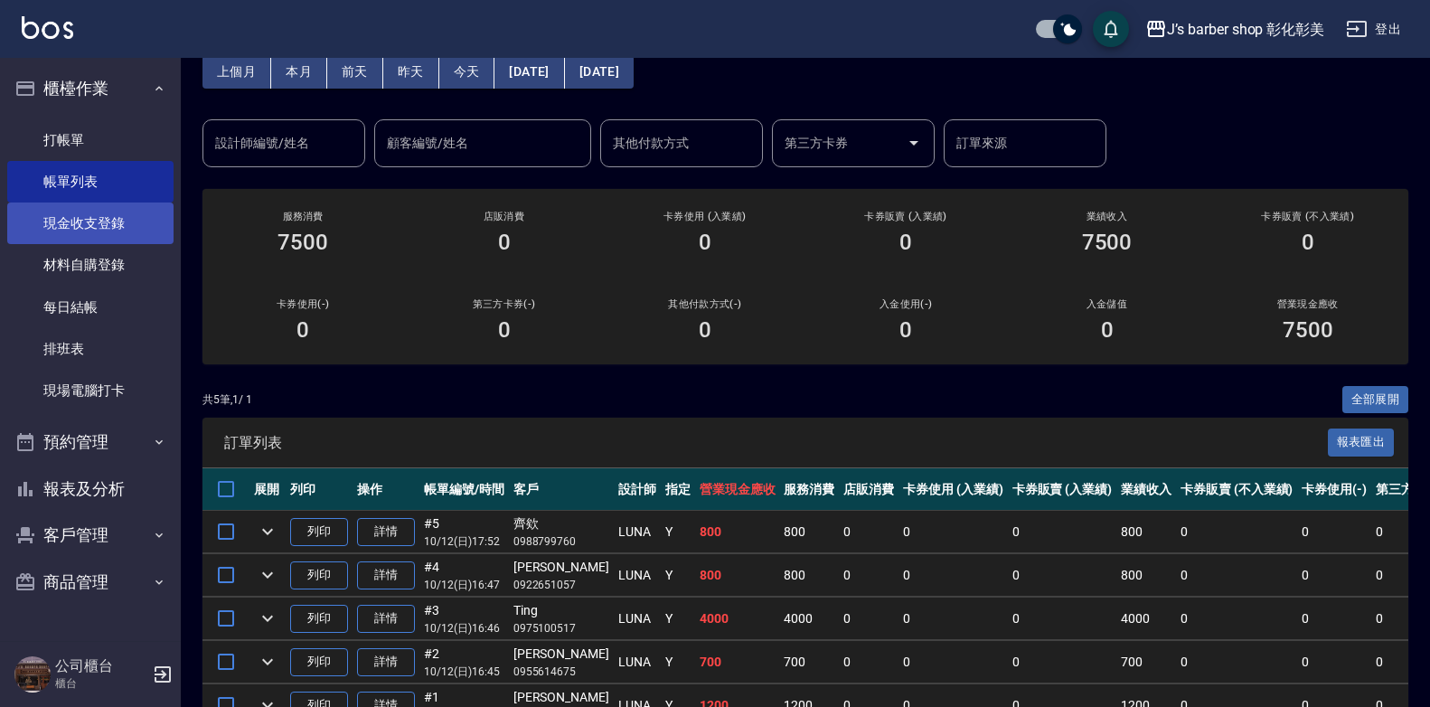
scroll to position [181, 0]
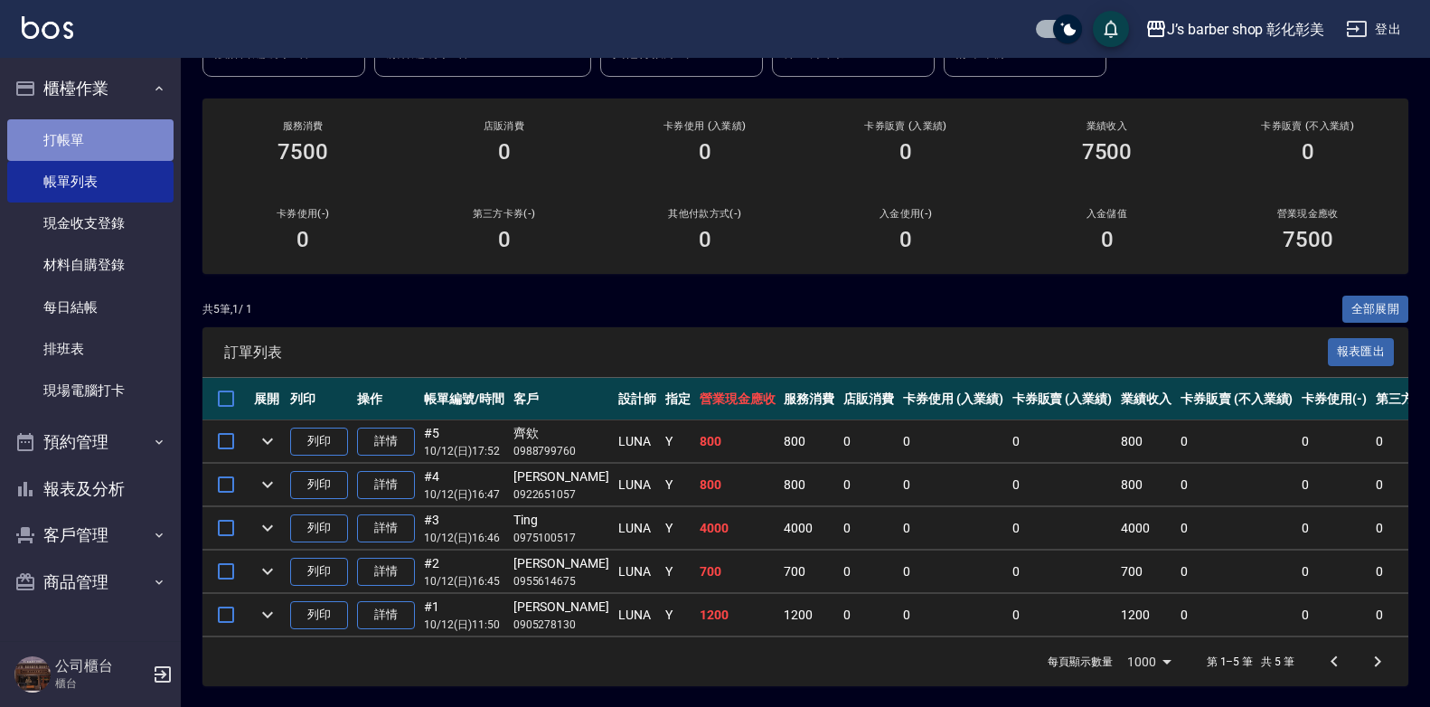
click at [69, 149] on link "打帳單" at bounding box center [90, 140] width 166 height 42
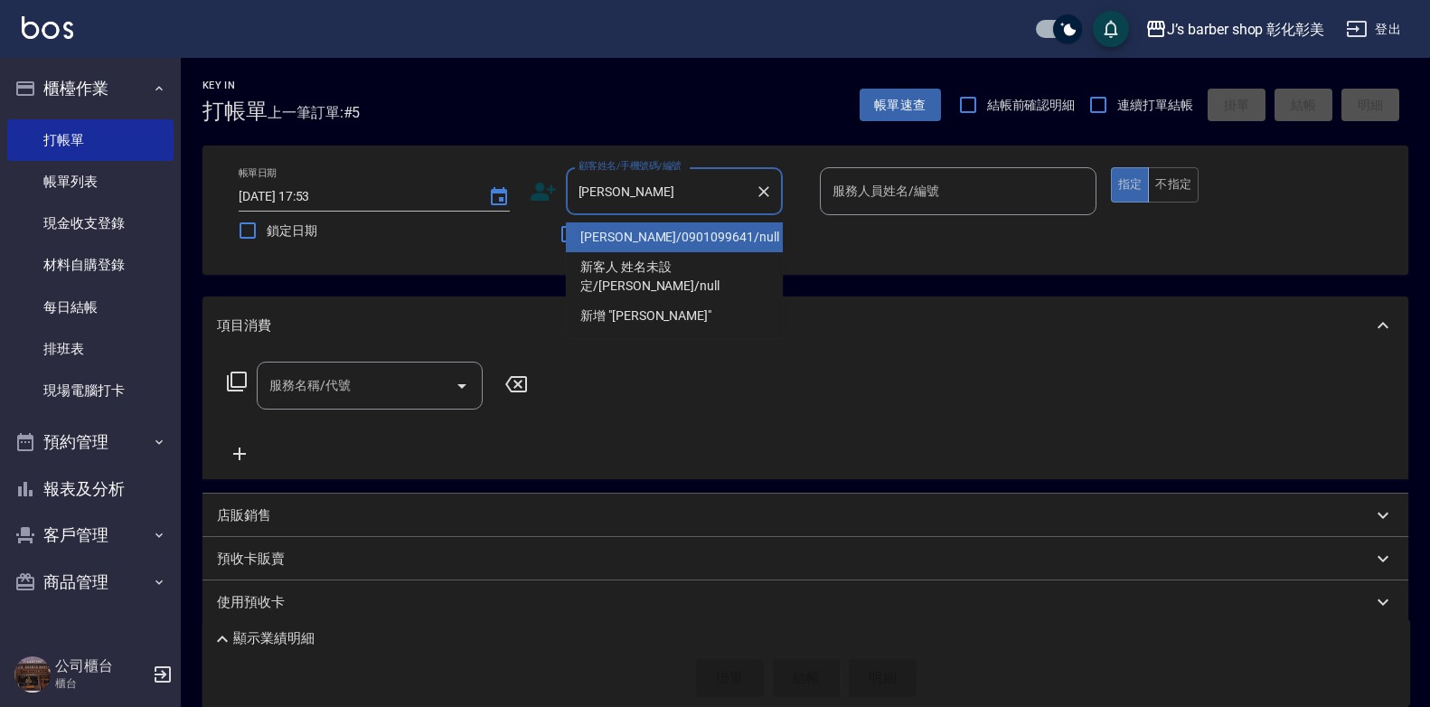
click at [656, 236] on li "[PERSON_NAME]/0901099641/null" at bounding box center [674, 237] width 217 height 30
type input "[PERSON_NAME]/0901099641/null"
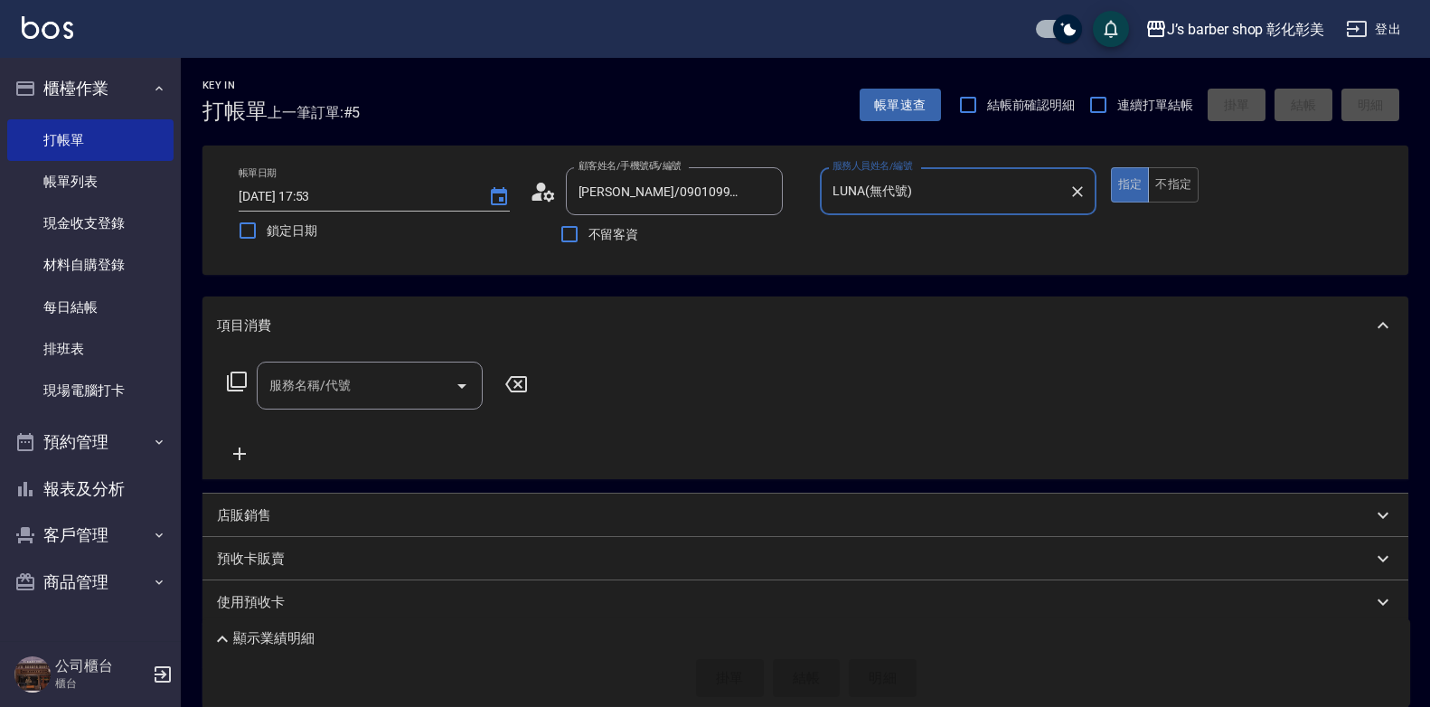
type input "LUNA(無代號)"
drag, startPoint x: 217, startPoint y: 406, endPoint x: 330, endPoint y: 386, distance: 114.7
click at [232, 402] on div "服務名稱/代號 服務名稱/代號" at bounding box center [378, 386] width 322 height 48
click at [354, 381] on input "服務名稱/代號" at bounding box center [356, 386] width 183 height 32
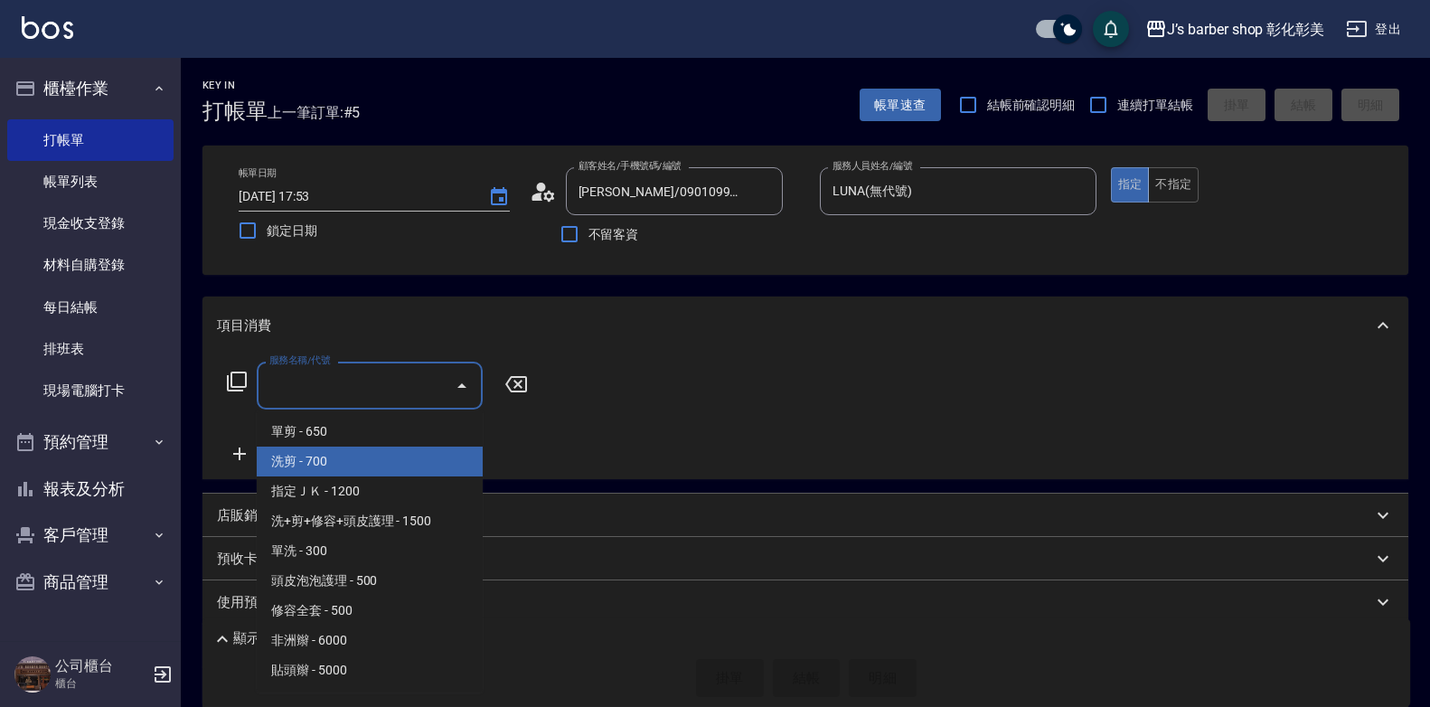
click at [362, 470] on span "洗剪 - 700" at bounding box center [370, 462] width 226 height 30
click at [362, 470] on div "服務名稱/代號 服務名稱/代號" at bounding box center [806, 416] width 1206 height 125
type input "洗剪(101)"
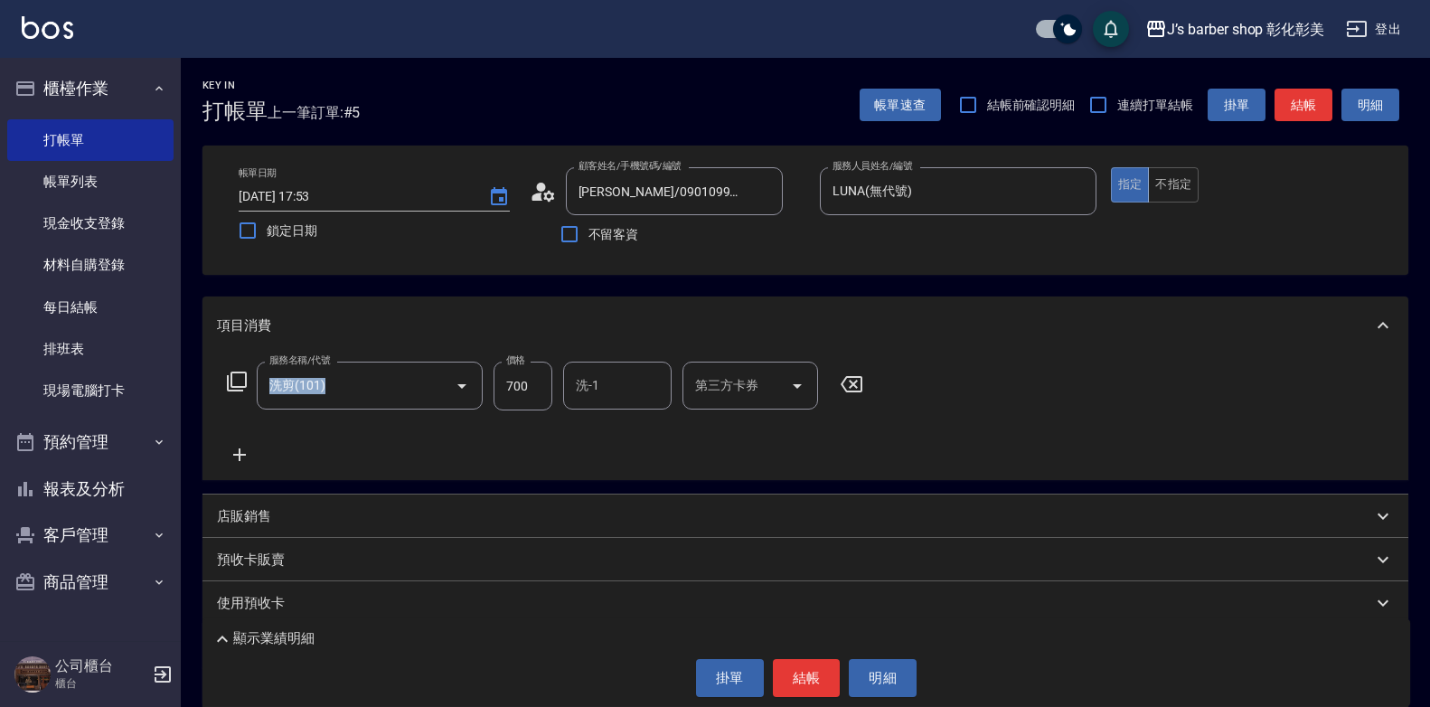
drag, startPoint x: 363, startPoint y: 471, endPoint x: 509, endPoint y: 400, distance: 162.9
click at [509, 400] on input "700" at bounding box center [523, 386] width 59 height 49
type input "600"
click at [576, 370] on div "洗-1 洗-1" at bounding box center [617, 386] width 108 height 48
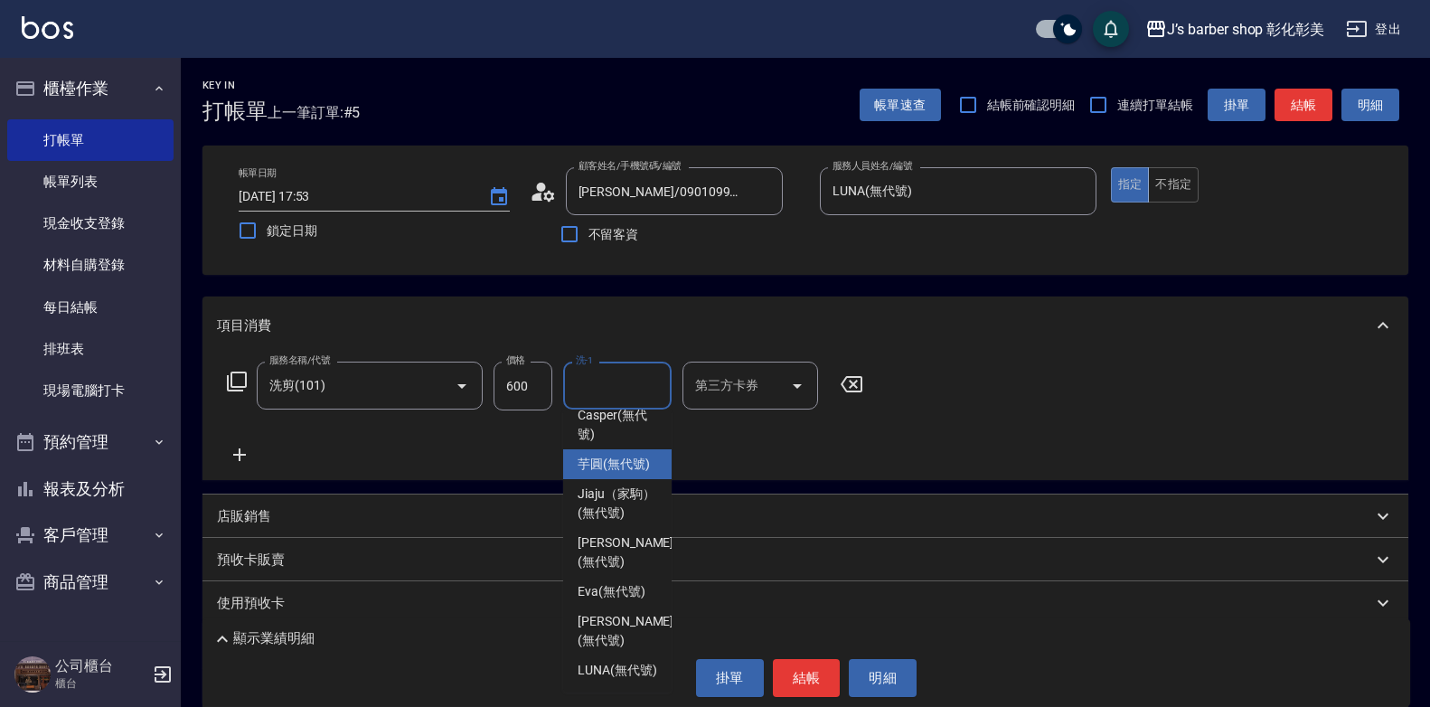
scroll to position [190, 0]
click at [619, 661] on span "LUNA (無代號)" at bounding box center [618, 670] width 80 height 19
type input "LUNA(無代號)"
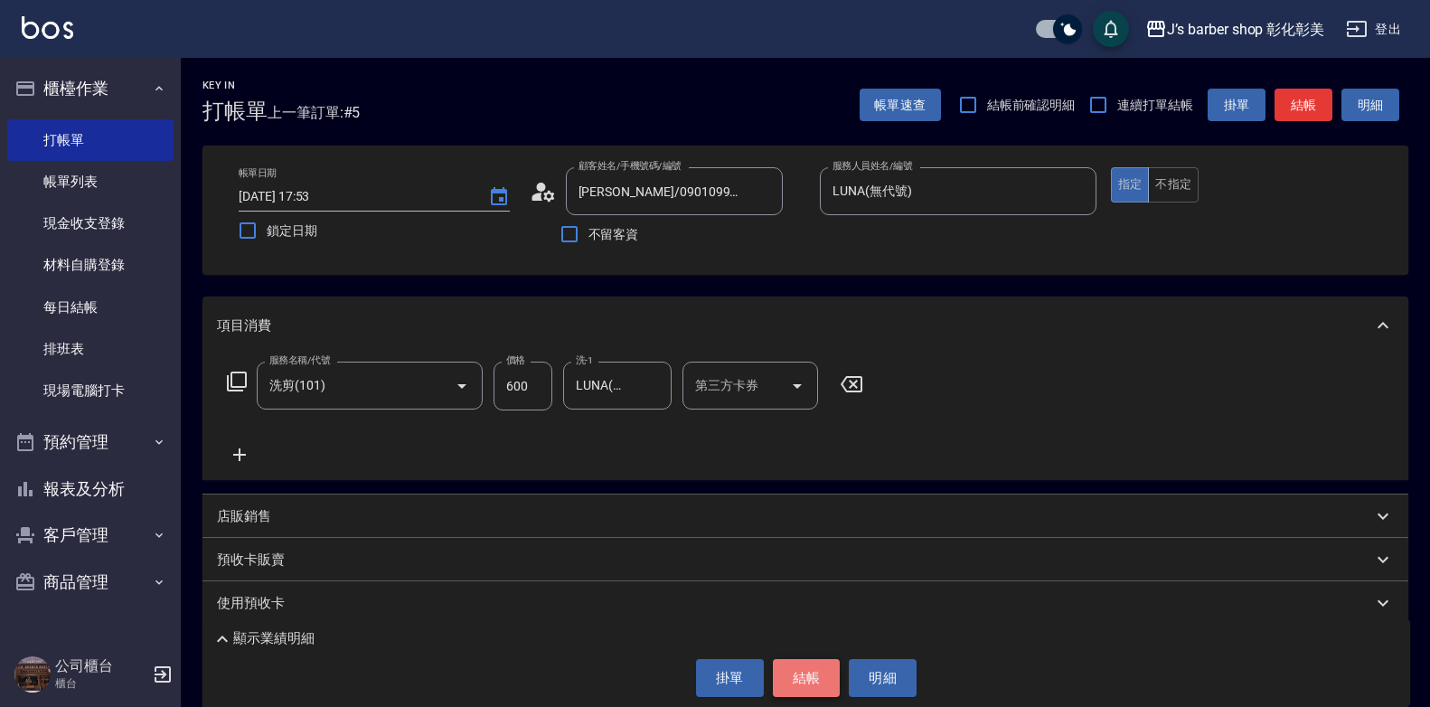
click at [816, 679] on button "結帳" at bounding box center [807, 678] width 68 height 38
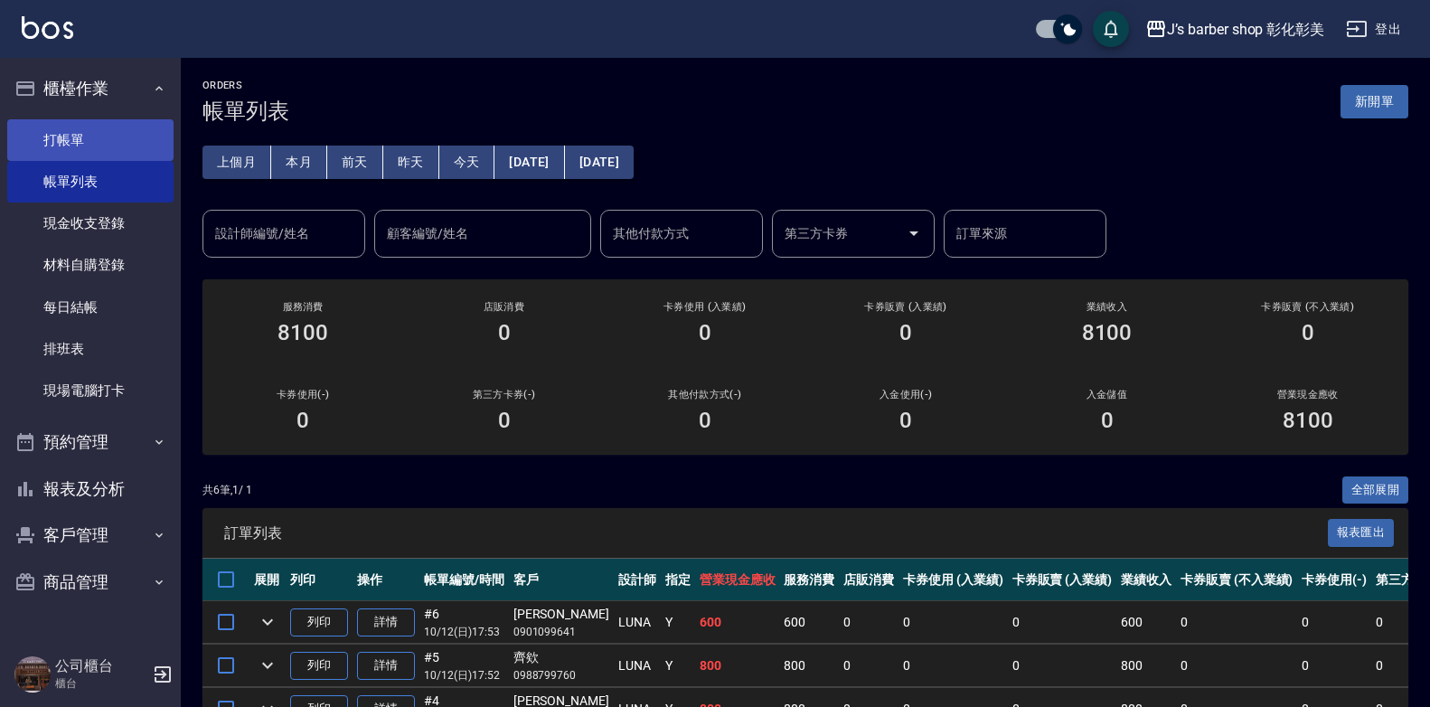
click at [113, 136] on link "打帳單" at bounding box center [90, 140] width 166 height 42
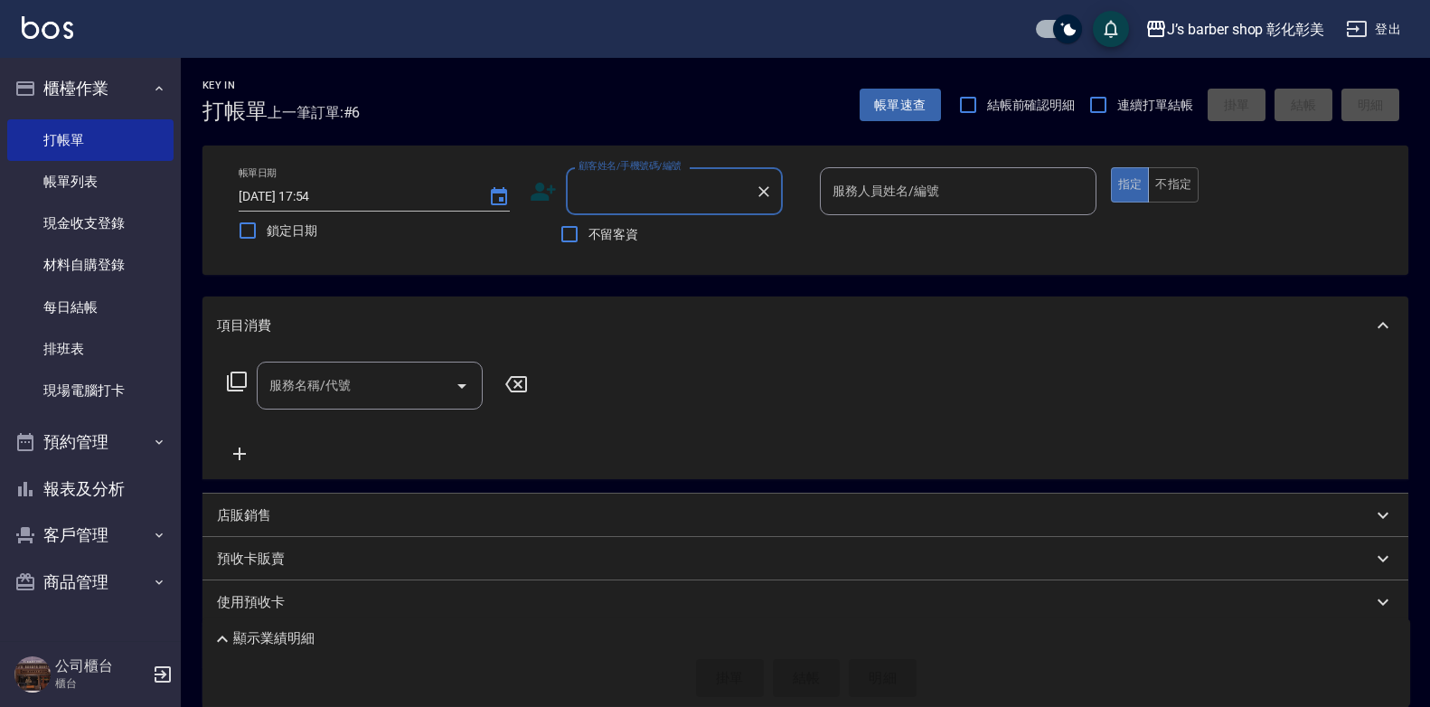
click at [655, 178] on input "顧客姓名/手機號碼/編號" at bounding box center [661, 191] width 174 height 32
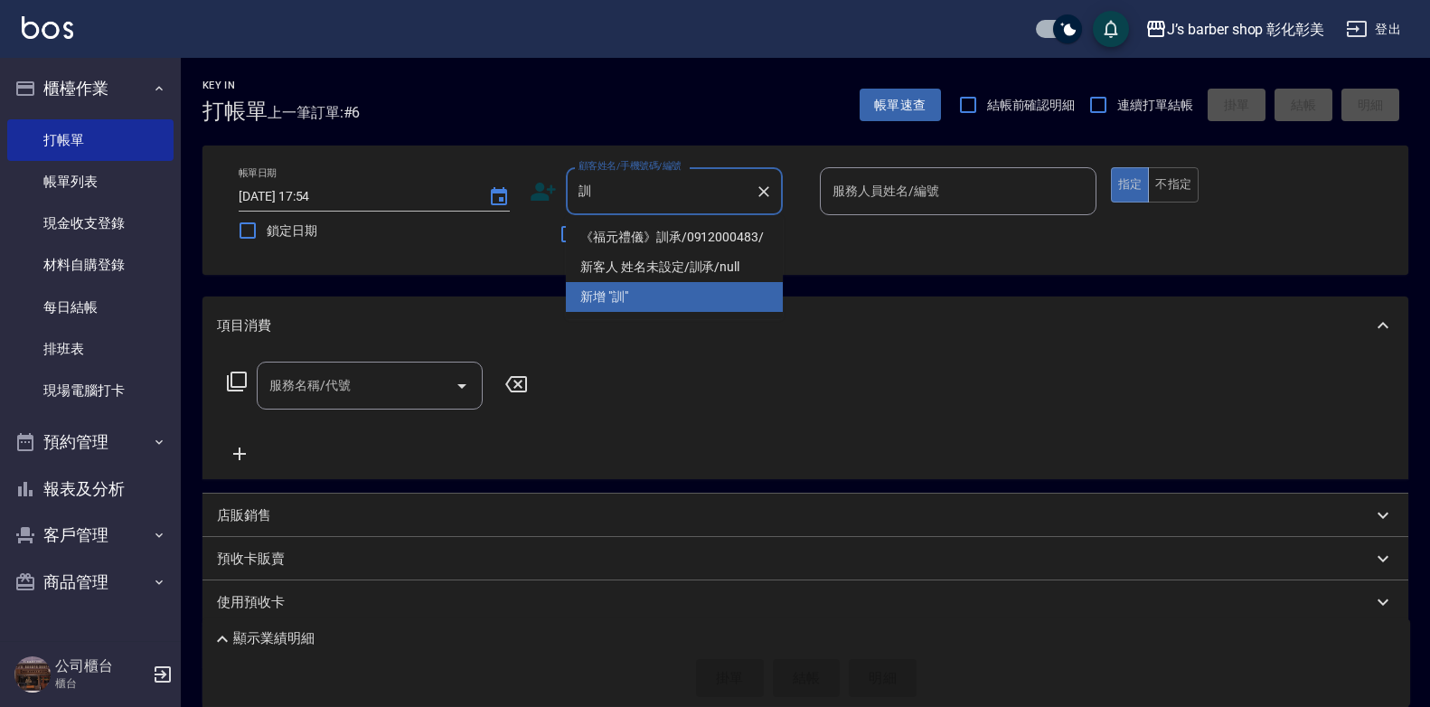
click at [712, 234] on li "《福元禮儀》訓承/0912000483/" at bounding box center [674, 237] width 217 height 30
type input "《福元禮儀》訓承/0912000483/"
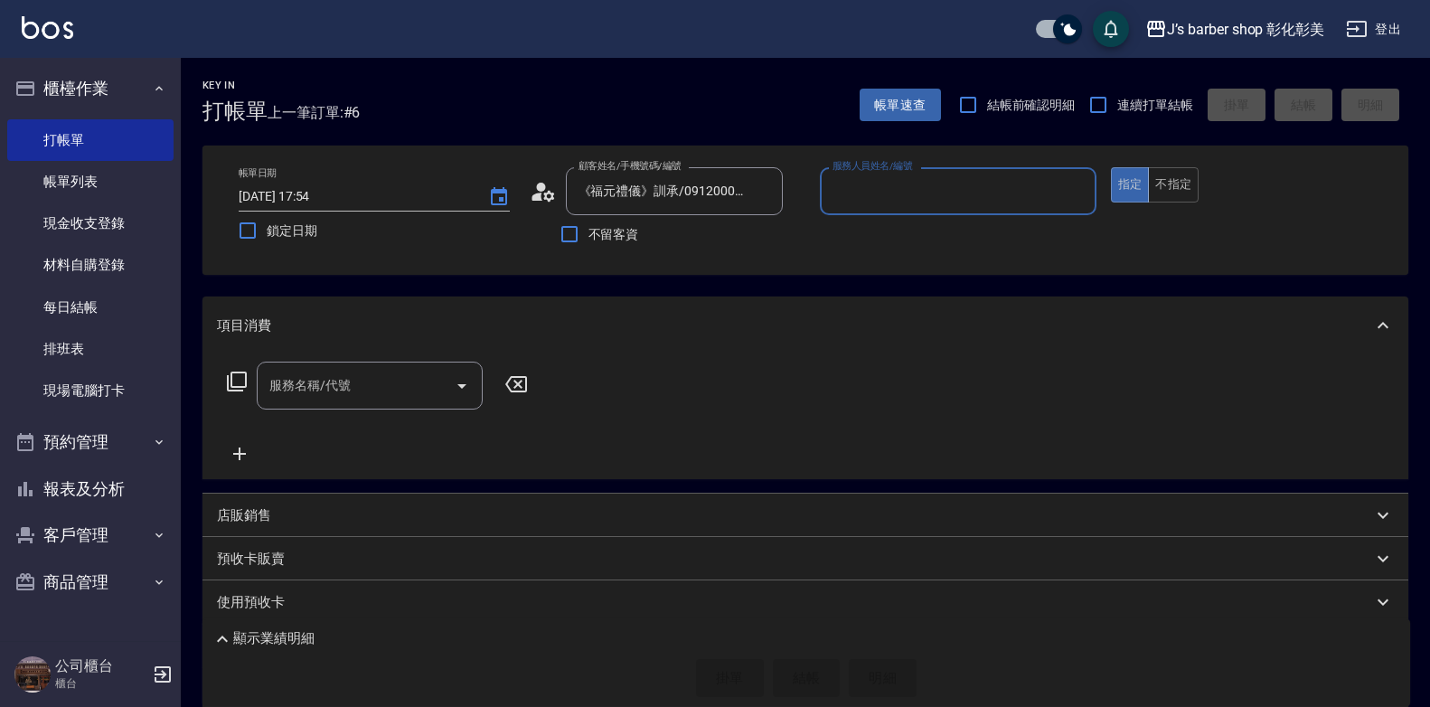
type input "LUNA(無代號)"
click at [434, 375] on input "服務名稱/代號" at bounding box center [356, 386] width 183 height 32
click at [386, 388] on input "服務名稱/代號" at bounding box center [356, 386] width 183 height 32
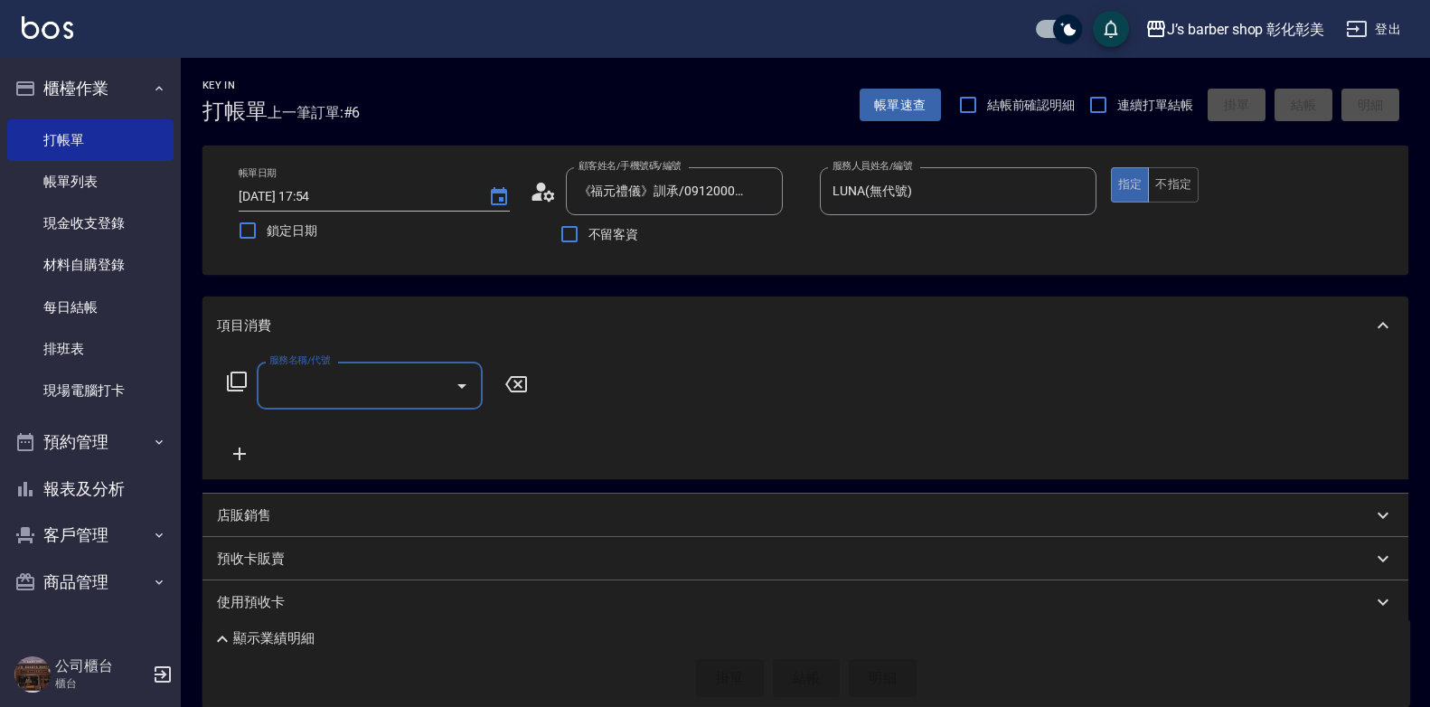
click at [387, 394] on input "服務名稱/代號" at bounding box center [356, 386] width 183 height 32
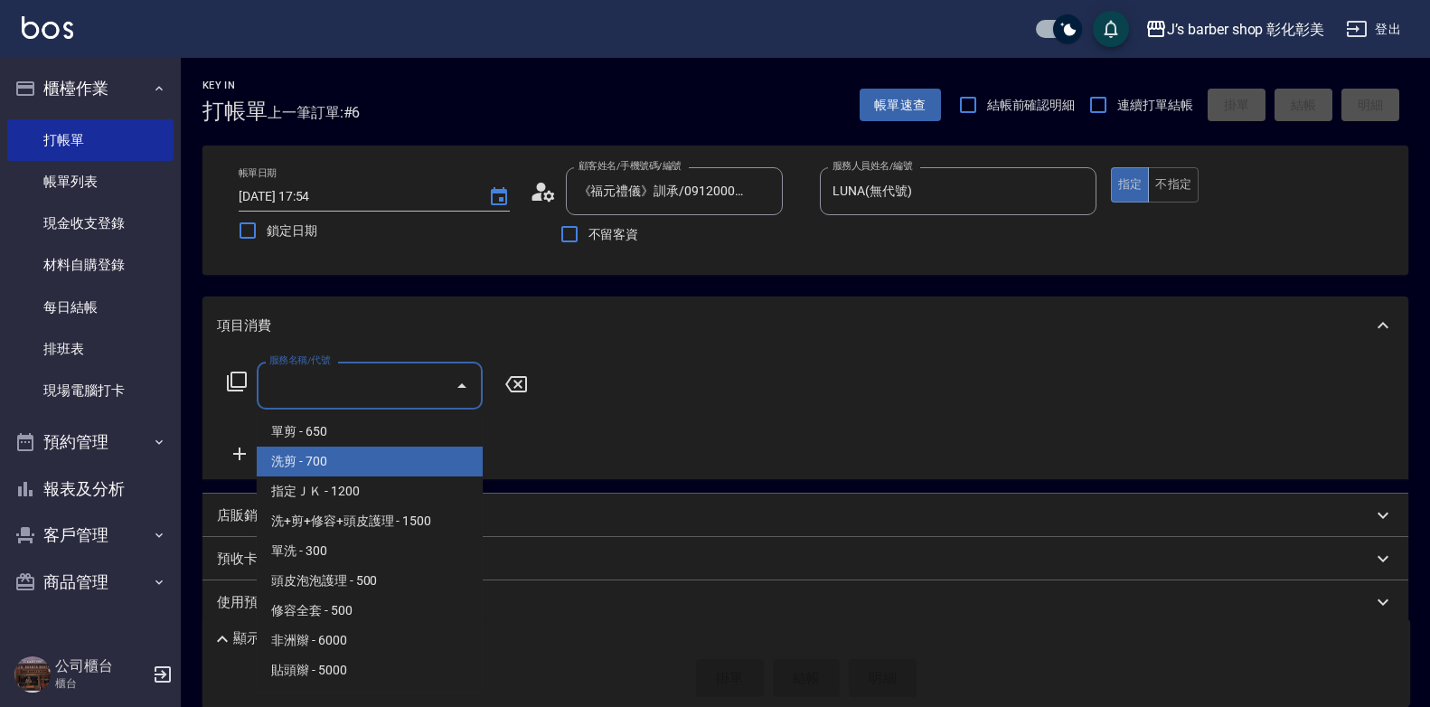
click at [389, 457] on span "洗剪 - 700" at bounding box center [370, 462] width 226 height 30
type input "洗剪(101)"
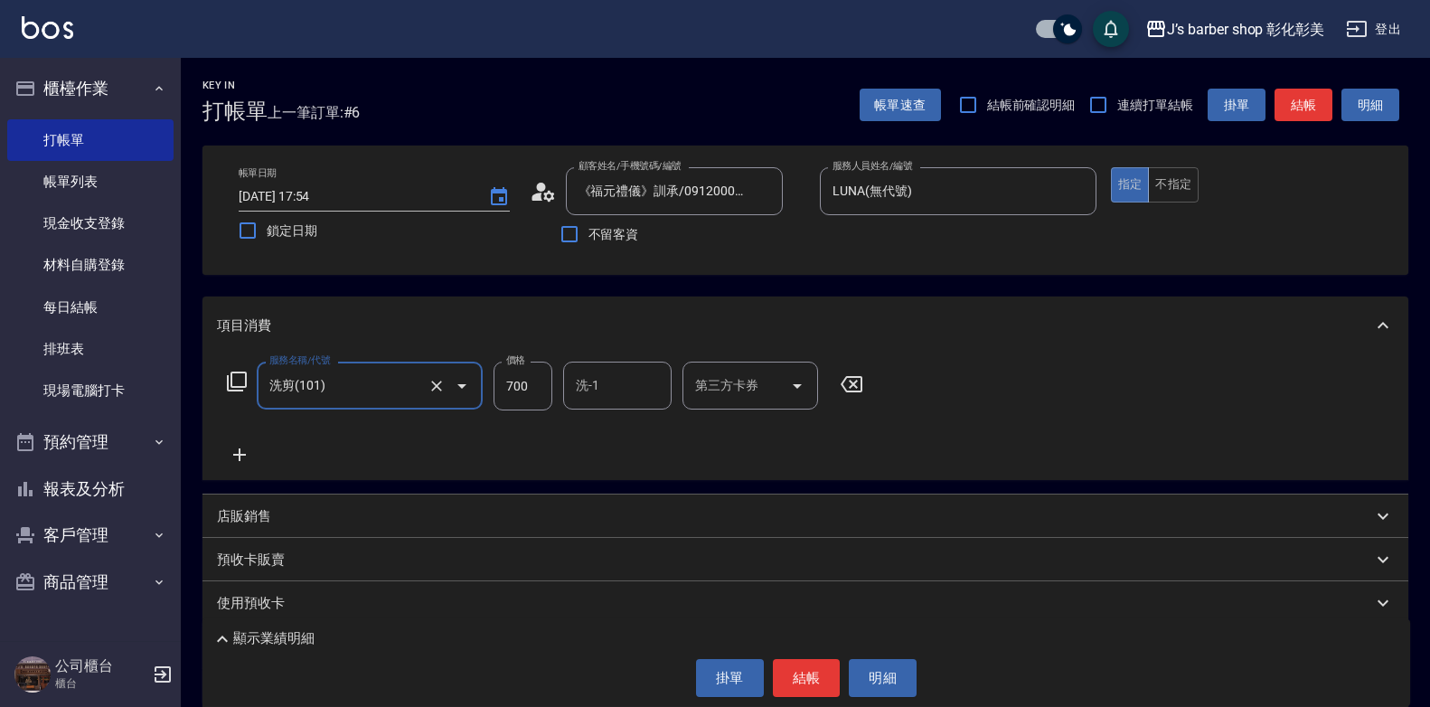
click at [535, 391] on input "700" at bounding box center [523, 386] width 59 height 49
click at [570, 387] on div "洗-1" at bounding box center [617, 386] width 108 height 48
type input "800"
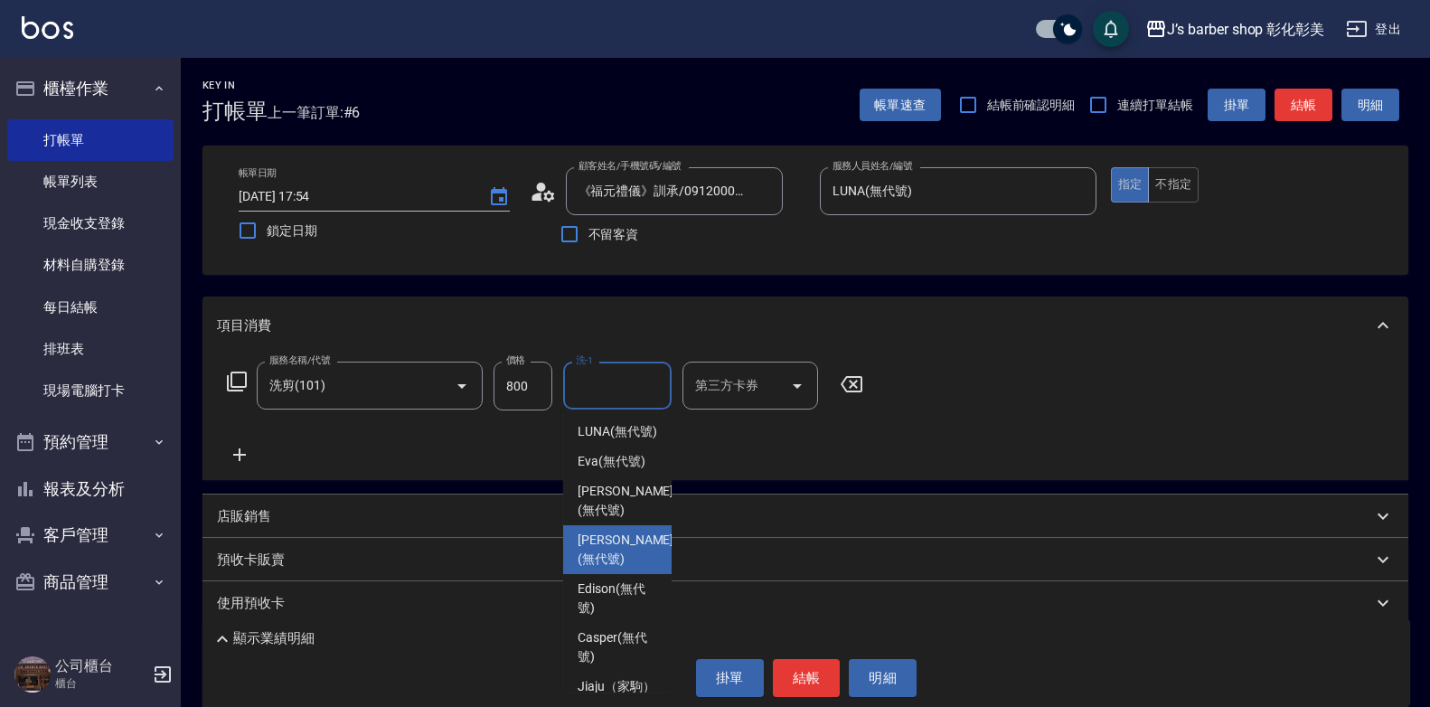
scroll to position [190, 0]
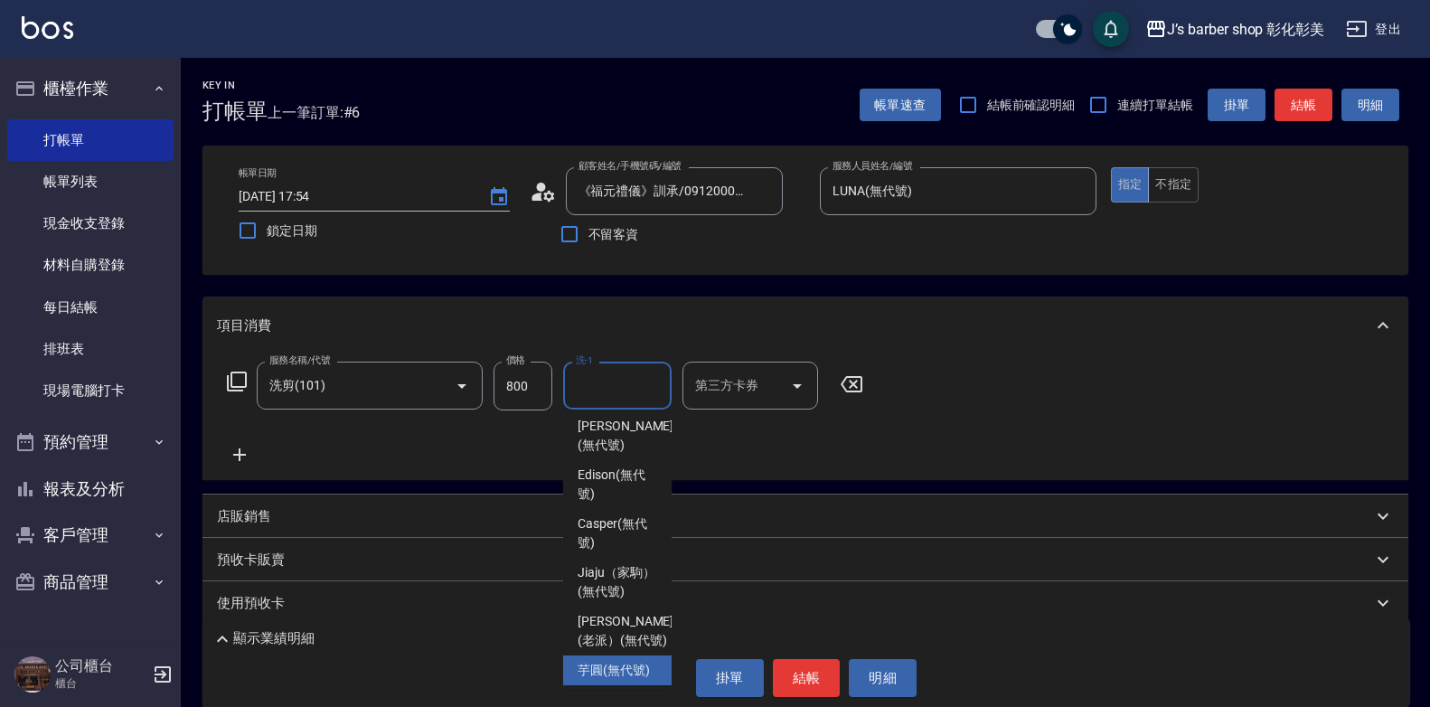
click at [596, 655] on div "芋圓 (無代號)" at bounding box center [617, 670] width 108 height 30
type input "芋圓(無代號)"
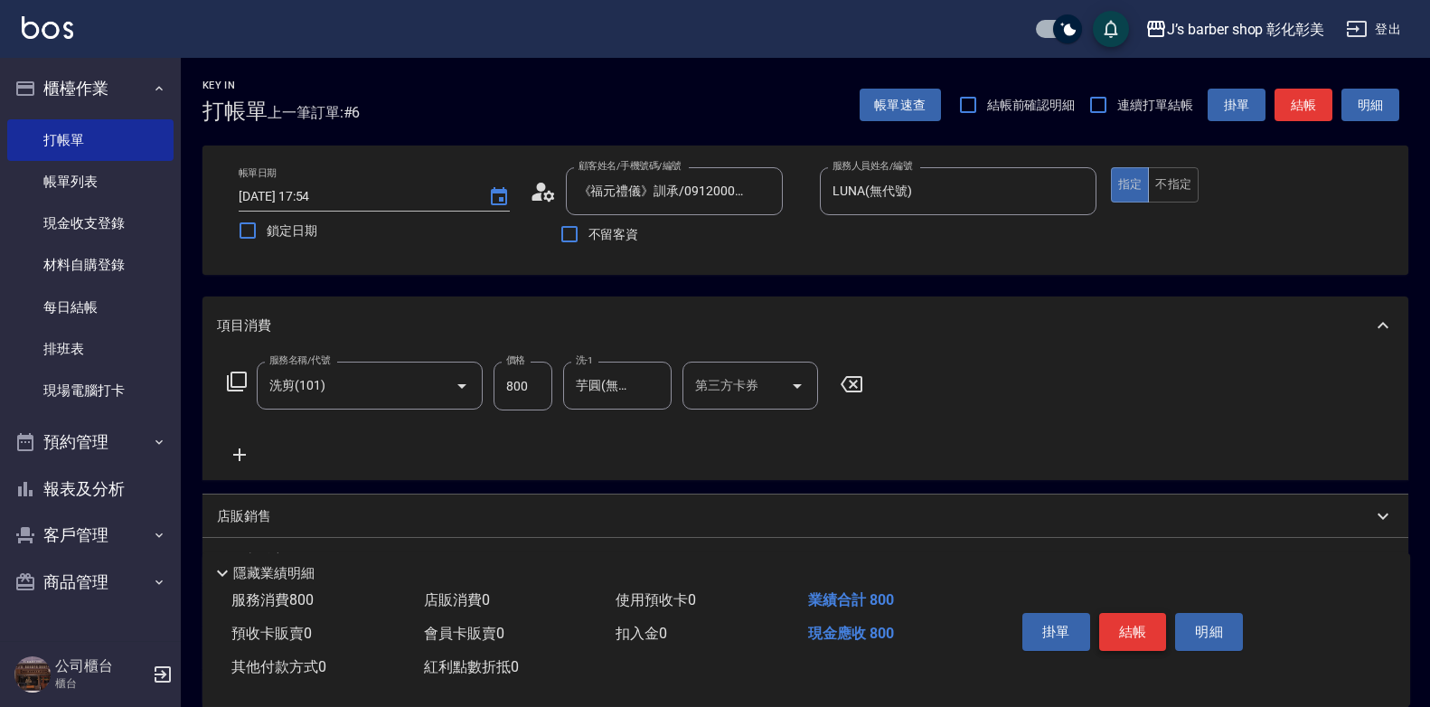
click at [1146, 622] on button "結帳" at bounding box center [1133, 632] width 68 height 38
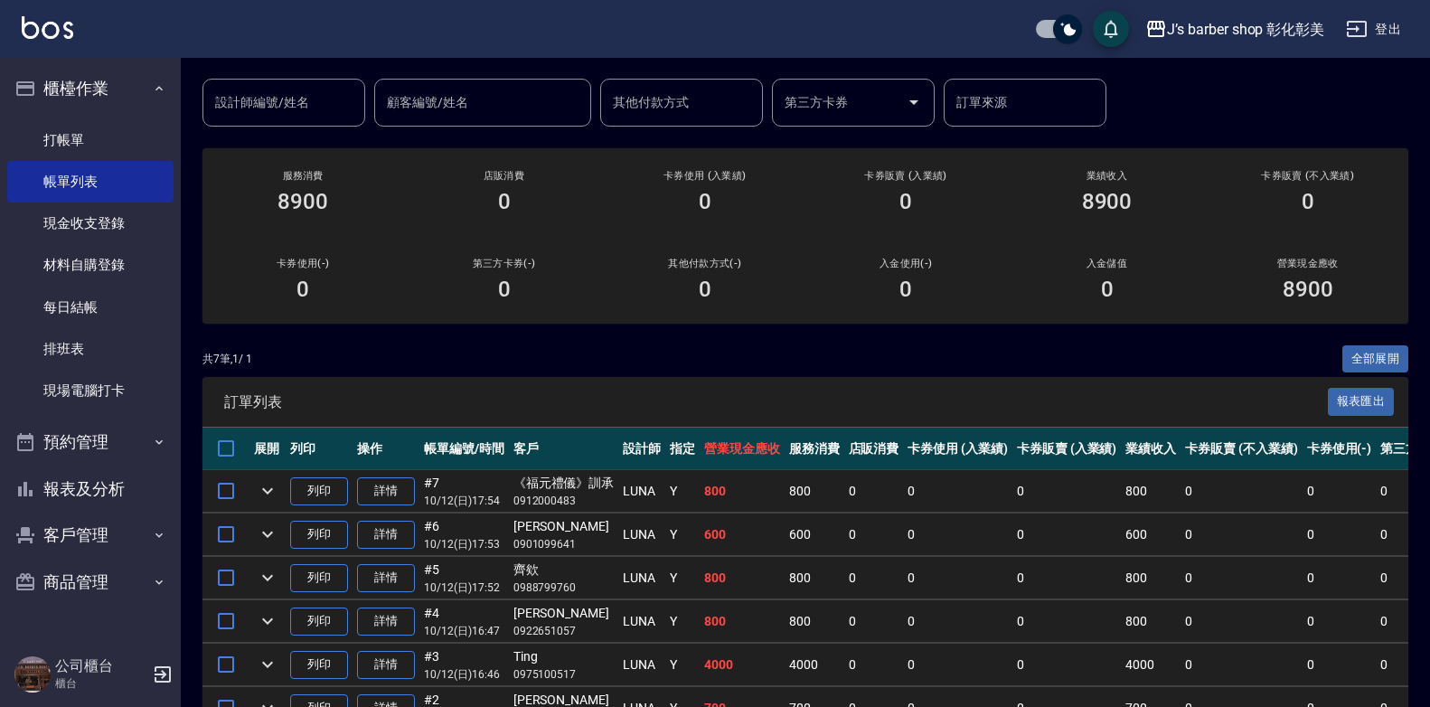
scroll to position [101, 0]
